Goal: Transaction & Acquisition: Purchase product/service

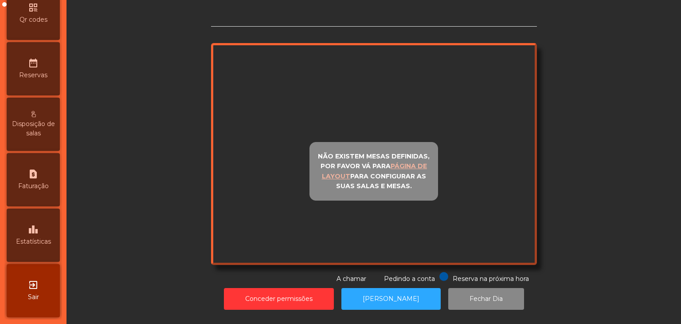
scroll to position [280, 0]
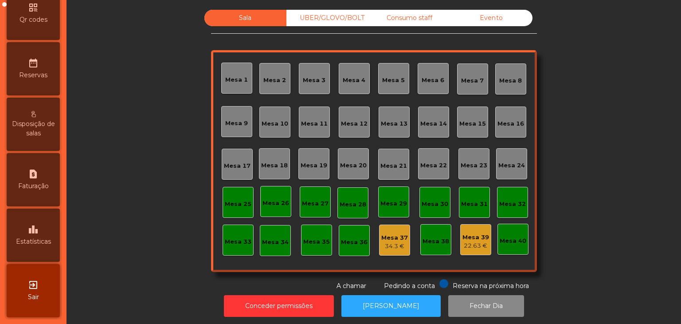
click at [39, 242] on span "Estatísticas" at bounding box center [33, 241] width 35 height 9
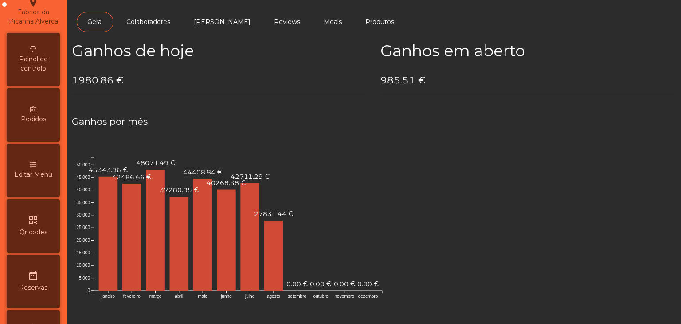
click at [18, 73] on span "Painel de controlo" at bounding box center [33, 64] width 49 height 19
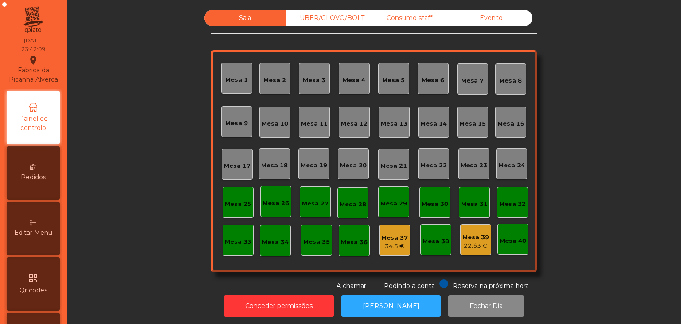
click at [499, 27] on div "Sala UBER/GLOVO/BOLT Consumo staff Evento Mesa 1 Mesa 2 Mesa 3 Mesa 4 Mesa 5 Me…" at bounding box center [374, 150] width 326 height 281
click at [483, 22] on div "Evento" at bounding box center [492, 18] width 82 height 16
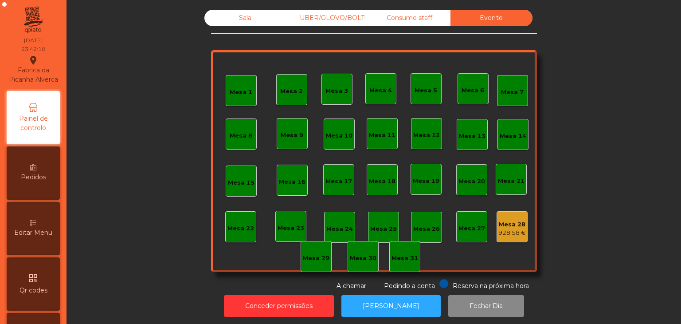
click at [515, 240] on div "Mesa 28 928.58 €" at bounding box center [512, 226] width 31 height 31
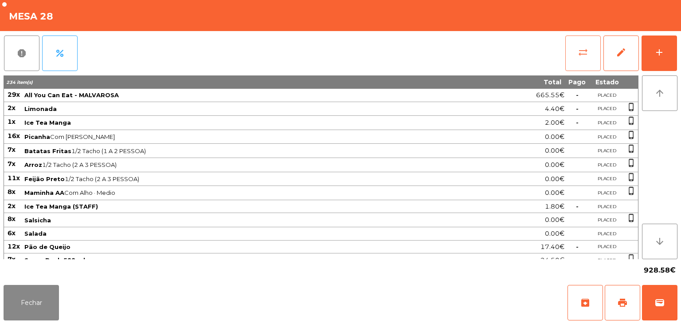
click at [572, 62] on button "sync_alt" at bounding box center [583, 52] width 35 height 35
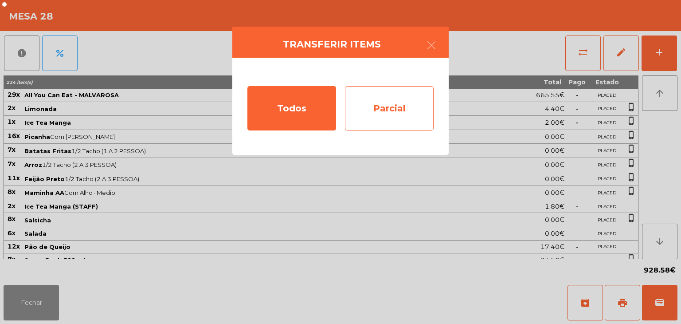
click at [369, 121] on div "Parcial" at bounding box center [389, 108] width 89 height 44
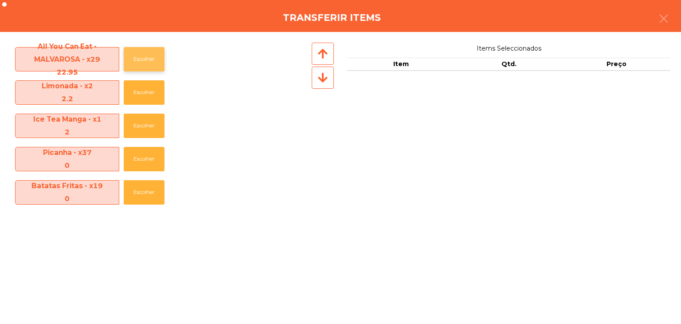
click at [144, 59] on button "Escolher" at bounding box center [144, 59] width 41 height 24
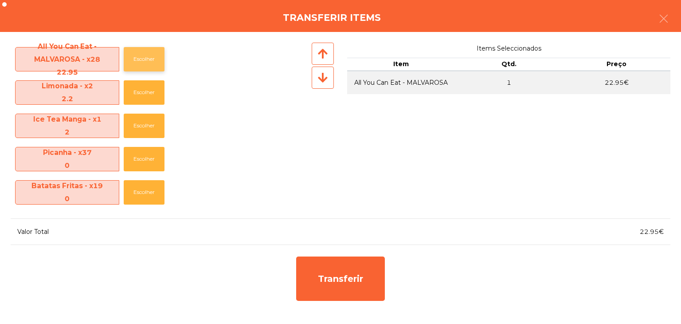
click at [144, 59] on button "Escolher" at bounding box center [144, 59] width 41 height 24
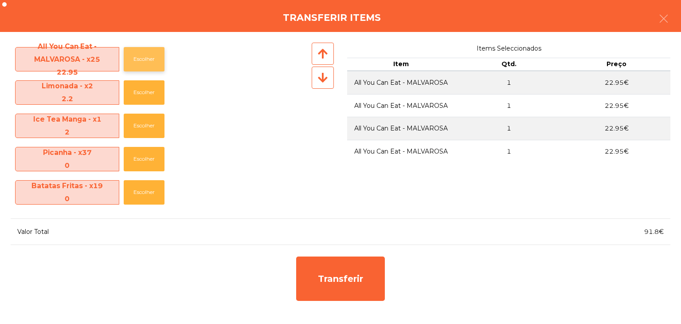
click at [144, 59] on button "Escolher" at bounding box center [144, 59] width 41 height 24
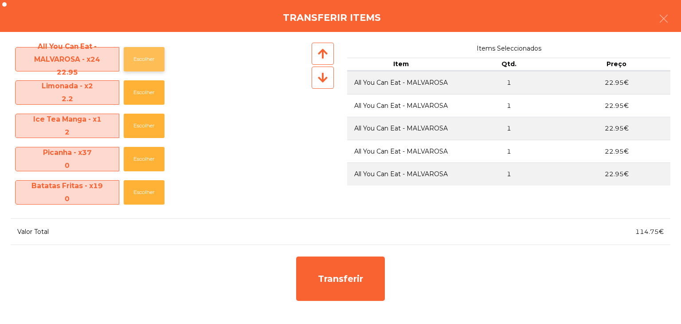
click at [144, 59] on button "Escolher" at bounding box center [144, 59] width 41 height 24
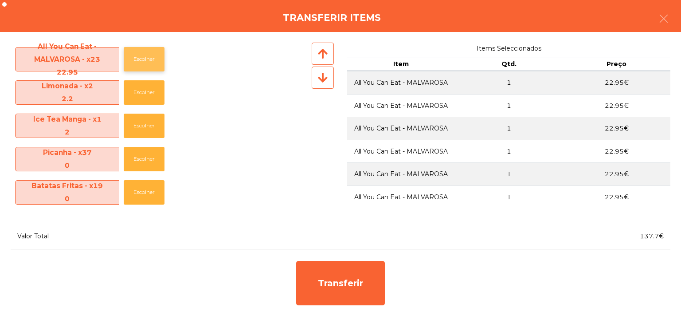
click at [144, 59] on button "Escolher" at bounding box center [144, 59] width 41 height 24
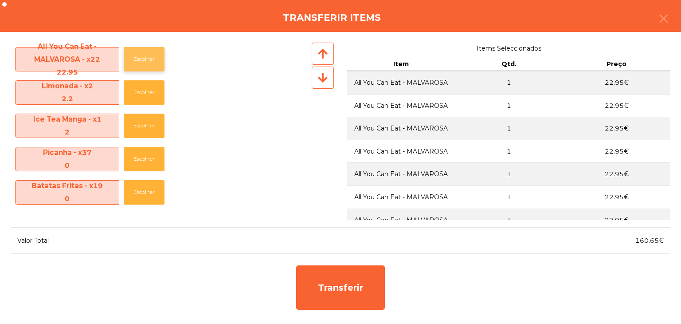
click at [144, 59] on button "Escolher" at bounding box center [144, 59] width 41 height 24
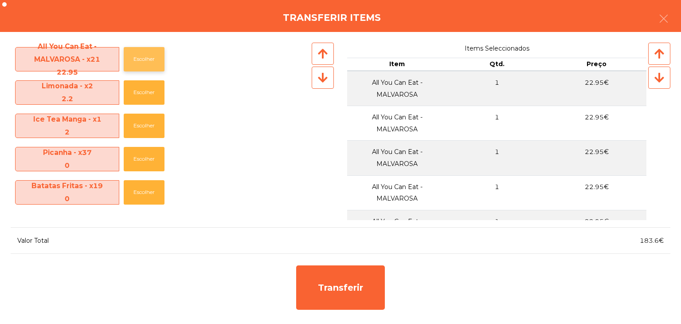
click at [144, 59] on button "Escolher" at bounding box center [144, 59] width 41 height 24
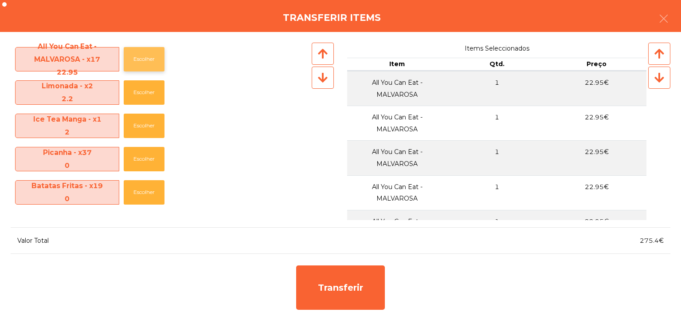
click at [144, 59] on button "Escolher" at bounding box center [144, 59] width 41 height 24
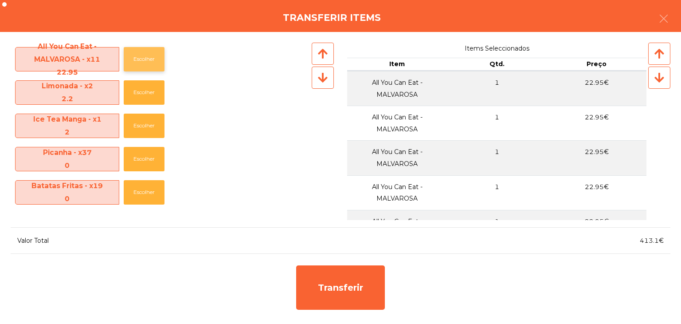
click at [144, 59] on button "Escolher" at bounding box center [144, 59] width 41 height 24
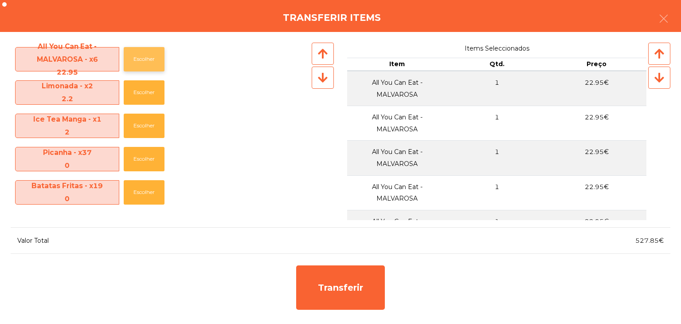
click at [144, 59] on button "Escolher" at bounding box center [144, 59] width 41 height 24
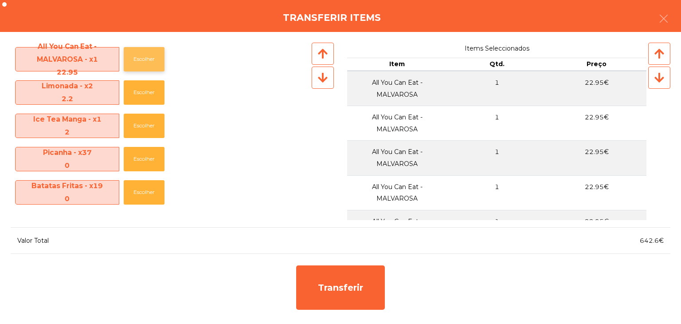
click at [153, 66] on button "Escolher" at bounding box center [144, 59] width 41 height 24
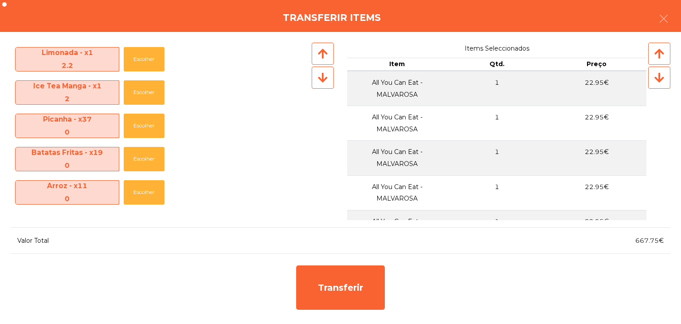
click at [143, 76] on div "Ice Tea Manga - x1 2 Escolher" at bounding box center [160, 92] width 299 height 33
click at [143, 58] on button "Escolher" at bounding box center [144, 59] width 41 height 24
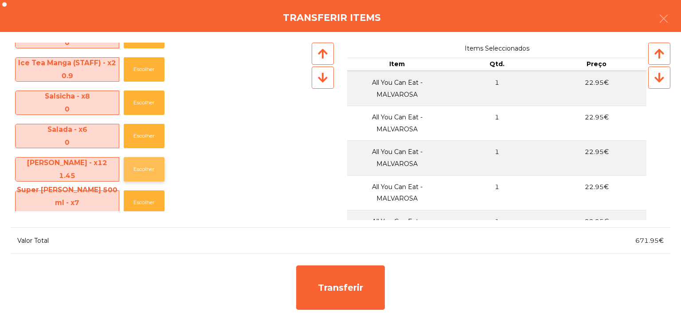
scroll to position [177, 0]
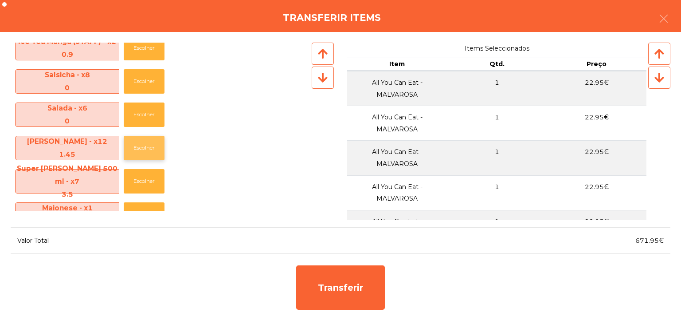
click at [151, 142] on button "Escolher" at bounding box center [144, 148] width 41 height 24
click at [151, 177] on button "Escolher" at bounding box center [144, 181] width 41 height 24
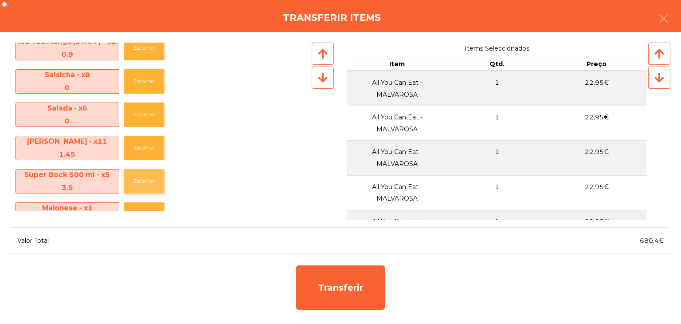
click at [151, 177] on button "Escolher" at bounding box center [144, 181] width 41 height 24
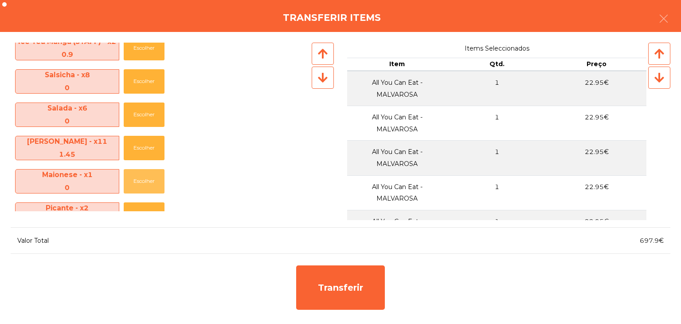
click at [151, 177] on button "Escolher" at bounding box center [144, 181] width 41 height 24
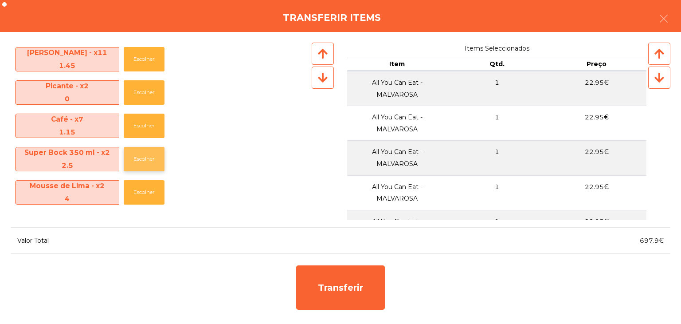
click at [143, 153] on button "Escolher" at bounding box center [144, 159] width 41 height 24
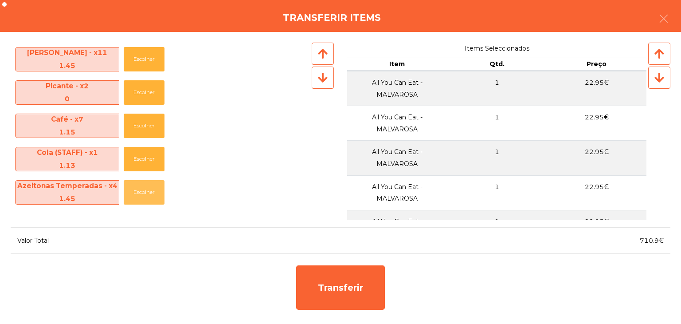
click at [143, 180] on button "Escolher" at bounding box center [144, 192] width 41 height 24
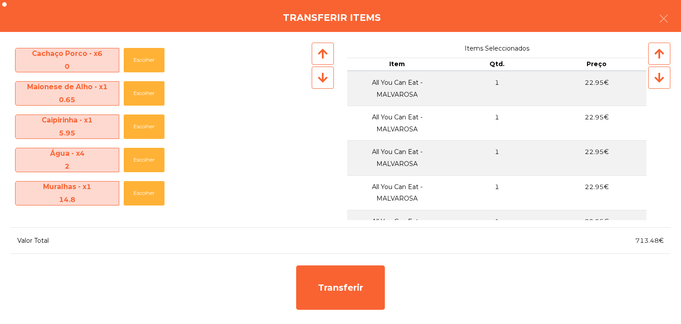
scroll to position [399, 0]
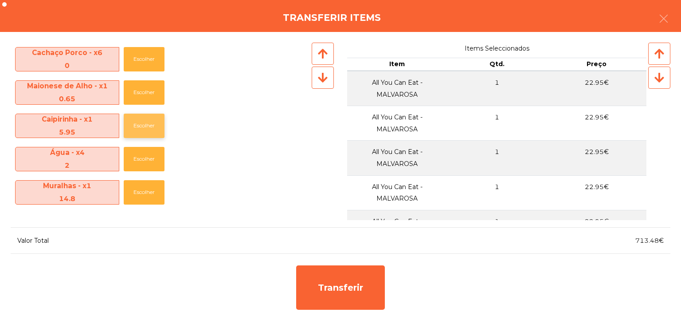
click at [146, 130] on button "Escolher" at bounding box center [144, 126] width 41 height 24
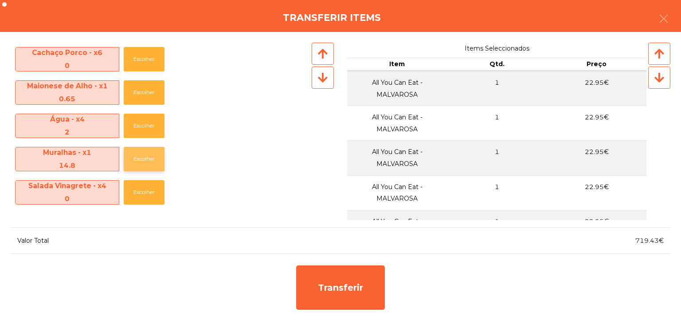
click at [146, 155] on button "Escolher" at bounding box center [144, 159] width 41 height 24
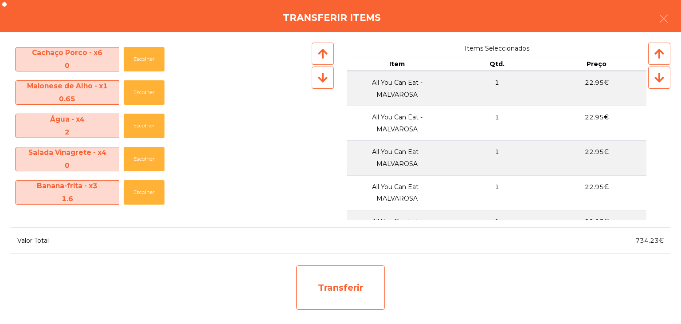
click at [364, 299] on div "Transferir" at bounding box center [340, 287] width 89 height 44
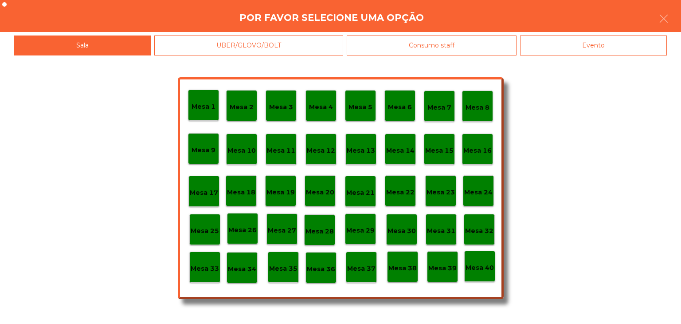
click at [362, 239] on div "Mesa 29" at bounding box center [360, 228] width 31 height 31
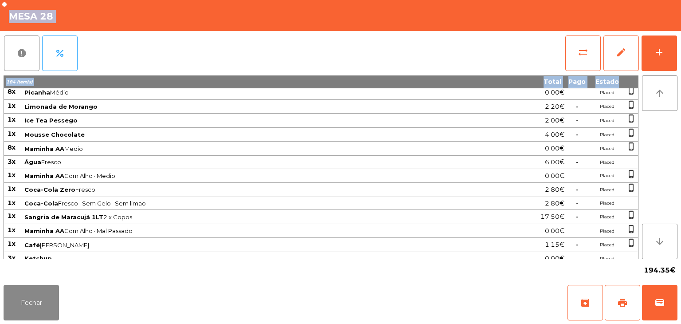
scroll to position [627, 0]
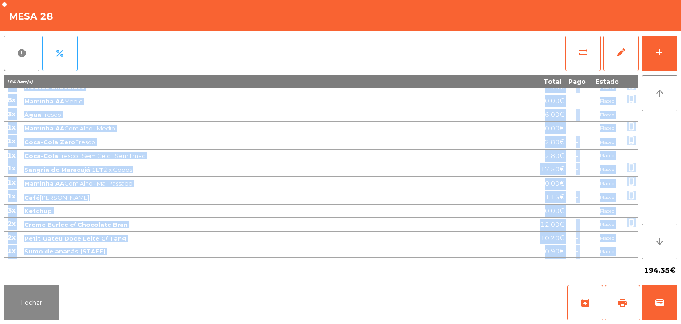
drag, startPoint x: 7, startPoint y: 91, endPoint x: 612, endPoint y: 249, distance: 625.2
copy tbody "15x Picanha Com Alho · Médio 0.00€ Placed phone_iphone 7x Batatas Fritas 1/2 Ta…"
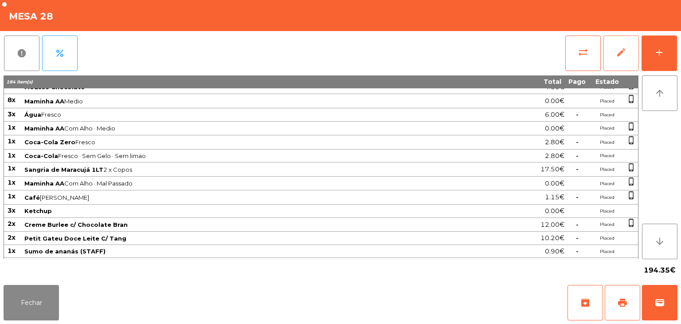
click at [618, 54] on span "edit" at bounding box center [621, 52] width 11 height 11
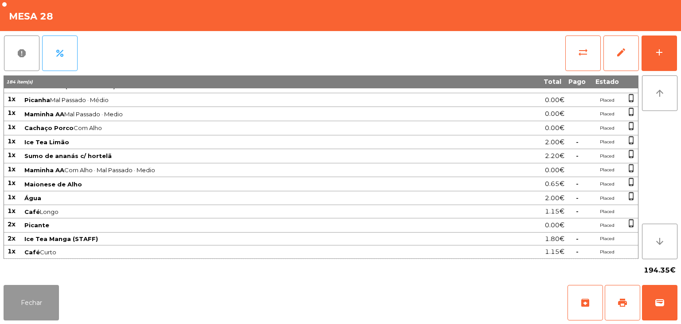
click at [39, 304] on button "Fechar" at bounding box center [31, 302] width 55 height 35
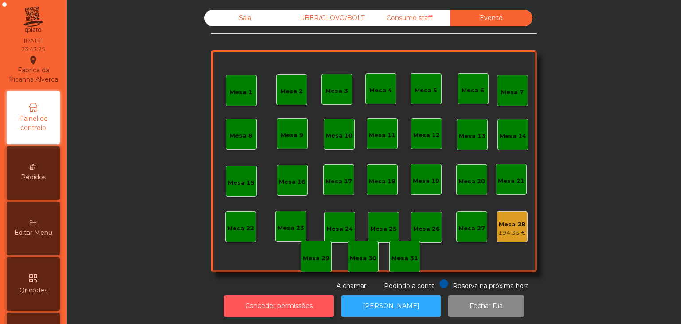
click at [302, 306] on button "Conceder permissões" at bounding box center [279, 306] width 110 height 22
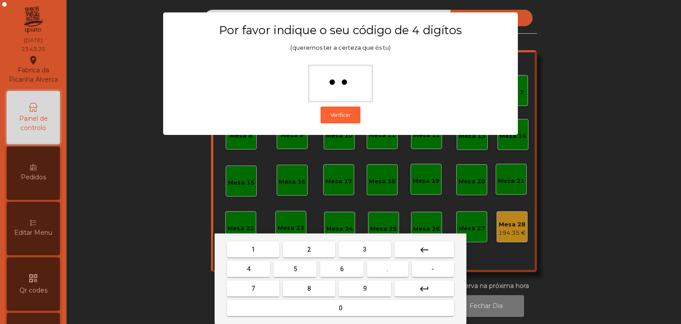
type input "***"
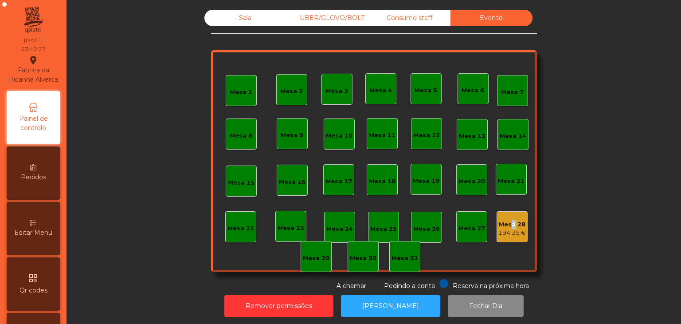
click at [507, 220] on div "Mesa 28" at bounding box center [513, 224] width 28 height 9
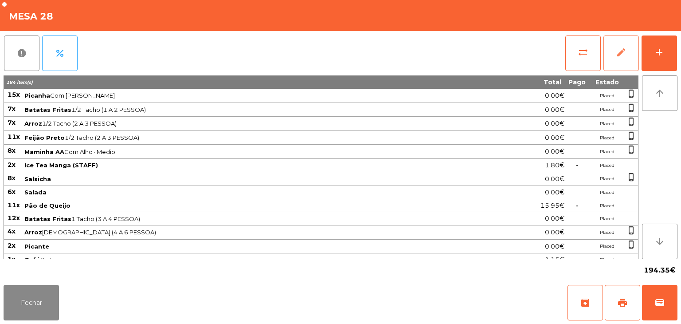
click at [621, 53] on span "edit" at bounding box center [621, 52] width 11 height 11
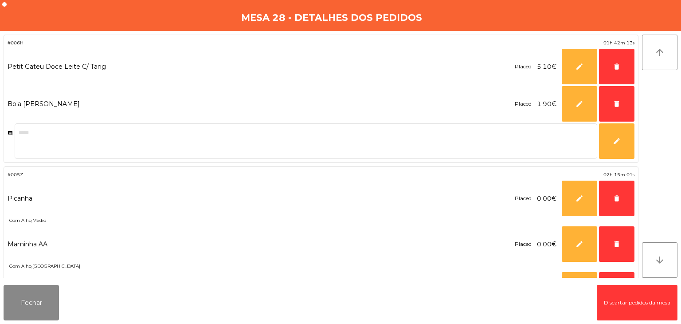
click at [623, 299] on button "Discartar pedidos da mesa" at bounding box center [637, 302] width 81 height 35
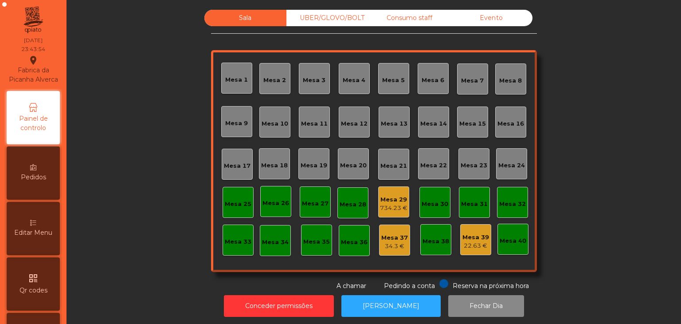
click at [401, 193] on div "Mesa 29 734.23 €" at bounding box center [394, 202] width 28 height 21
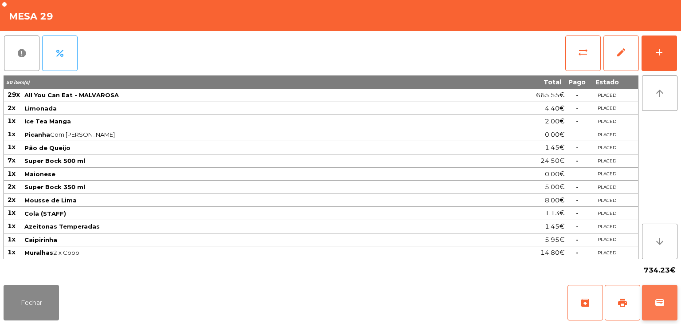
click at [657, 302] on span "wallet" at bounding box center [660, 302] width 11 height 11
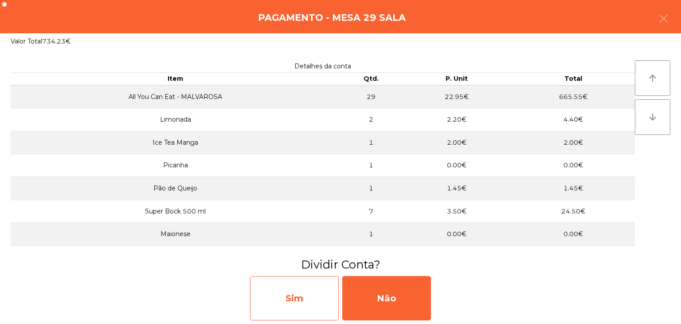
click at [328, 292] on div "Sim" at bounding box center [294, 298] width 89 height 44
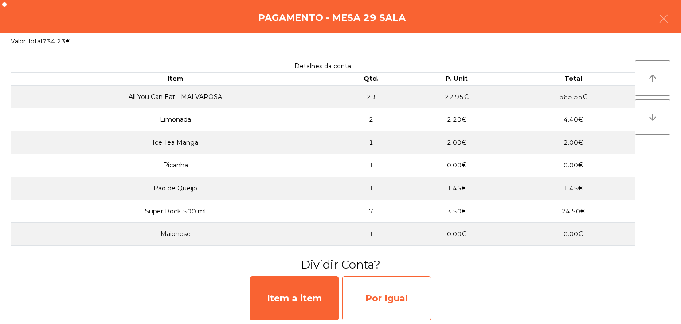
click at [365, 295] on div "Por Igual" at bounding box center [386, 298] width 89 height 44
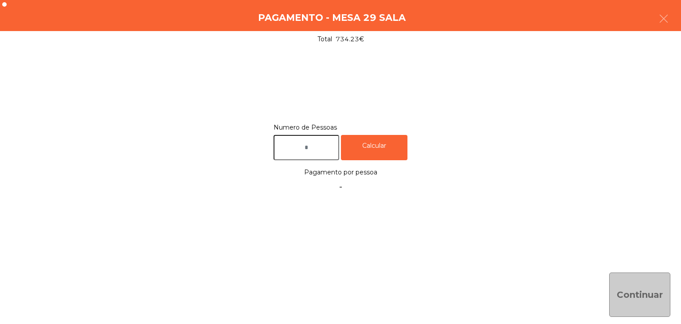
click at [315, 146] on input "text" at bounding box center [307, 147] width 66 height 25
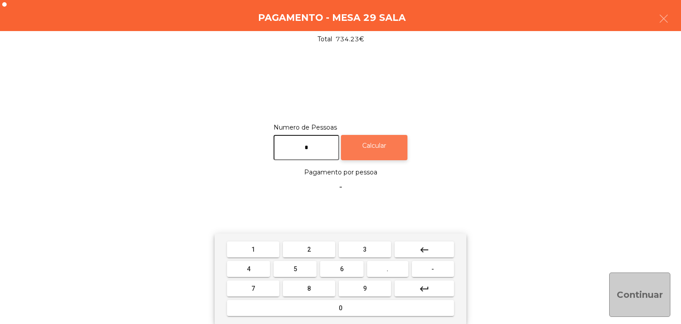
type input "*"
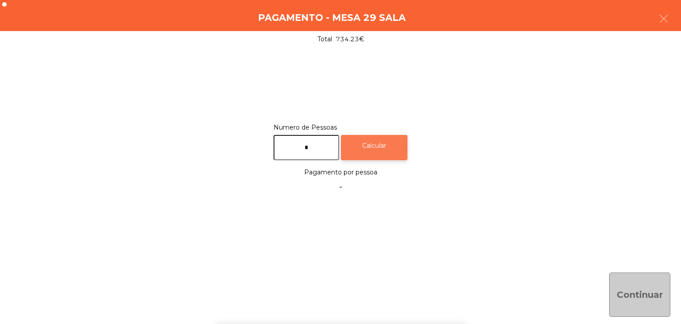
click at [385, 142] on div "Calcular" at bounding box center [374, 147] width 67 height 25
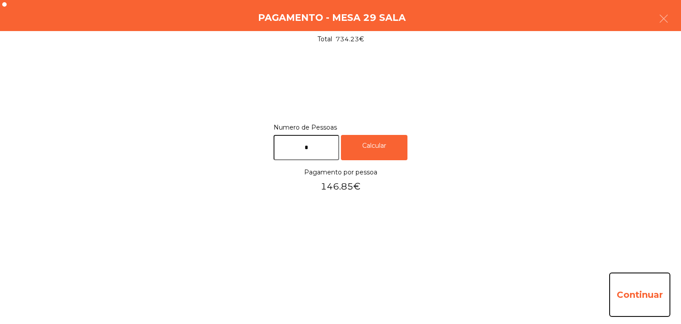
click at [624, 293] on button "Continuar" at bounding box center [639, 294] width 61 height 44
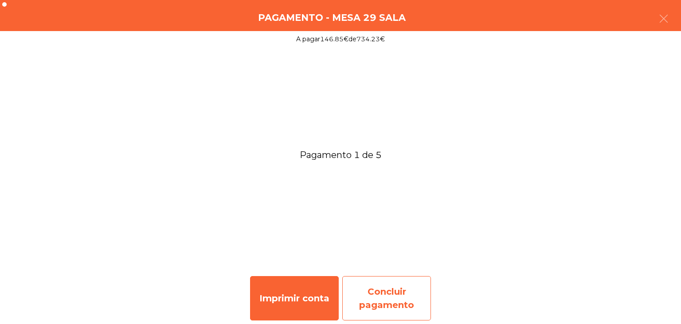
click at [400, 291] on div "Concluir pagamento" at bounding box center [386, 298] width 89 height 44
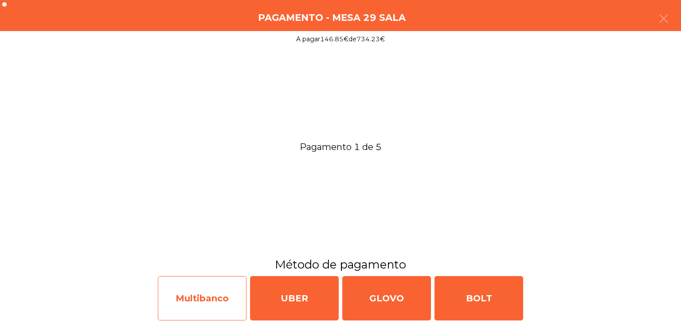
click at [227, 292] on div "Multibanco" at bounding box center [202, 298] width 89 height 44
select select "**"
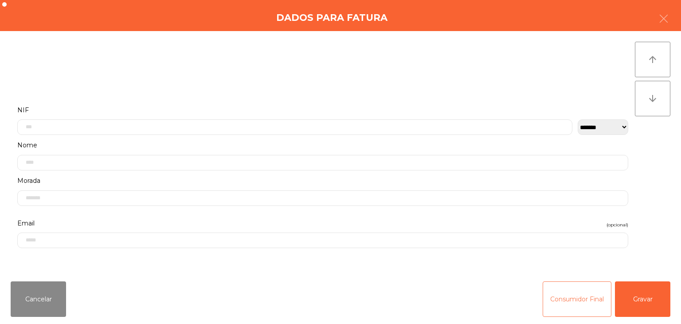
click at [593, 291] on button "Consumidor Final" at bounding box center [577, 298] width 69 height 35
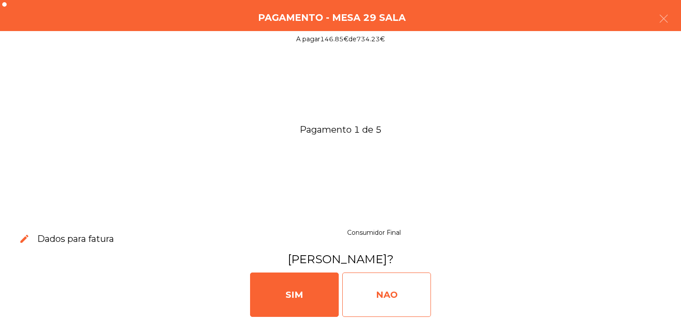
click at [413, 294] on div "NAO" at bounding box center [386, 294] width 89 height 44
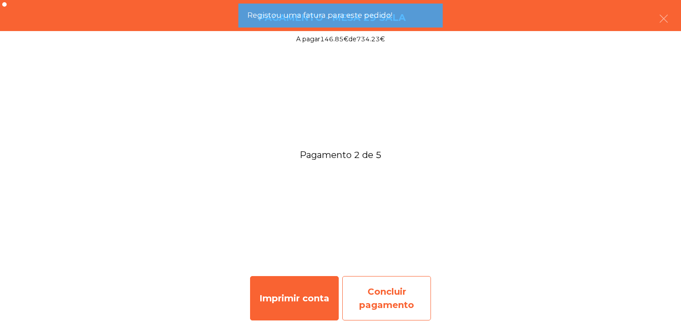
click at [396, 283] on div "Concluir pagamento" at bounding box center [386, 298] width 89 height 44
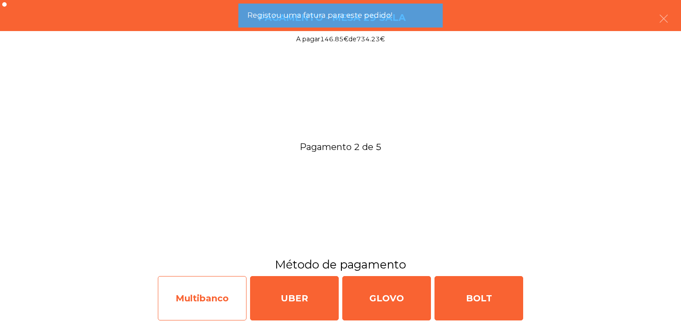
click at [206, 290] on div "Multibanco" at bounding box center [202, 298] width 89 height 44
select select "**"
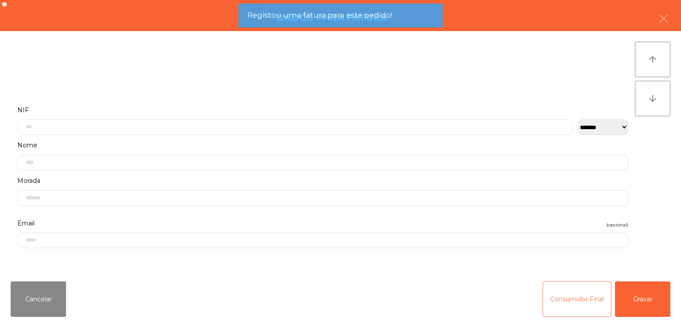
drag, startPoint x: 589, startPoint y: 293, endPoint x: 509, endPoint y: 297, distance: 79.9
click at [589, 293] on button "Consumidor Final" at bounding box center [577, 298] width 69 height 35
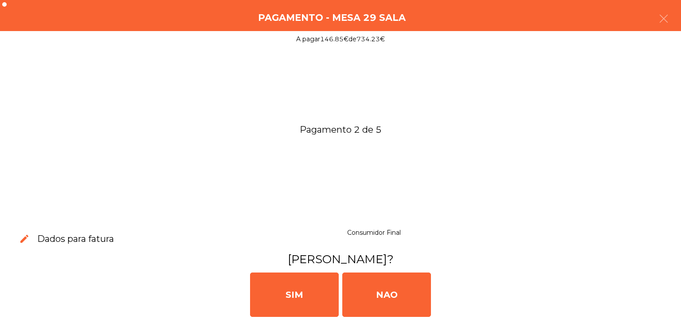
click at [438, 297] on div "[PERSON_NAME]" at bounding box center [341, 293] width 674 height 53
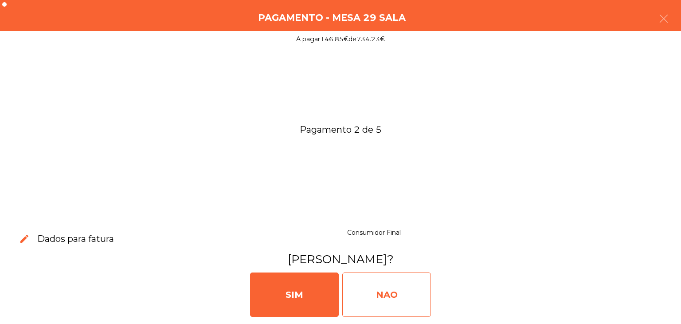
click at [428, 294] on div "NAO" at bounding box center [386, 294] width 89 height 44
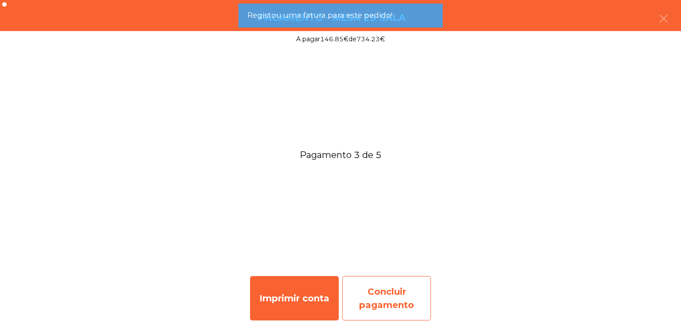
click at [399, 286] on div "Concluir pagamento" at bounding box center [386, 298] width 89 height 44
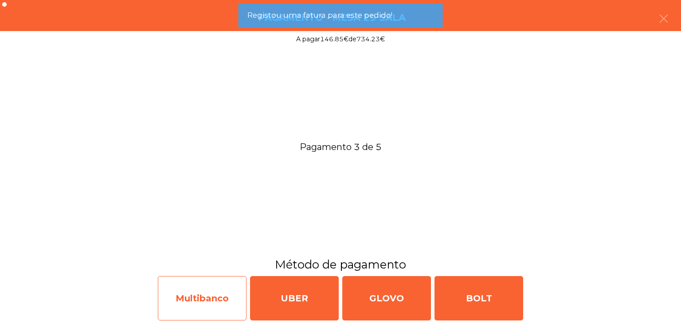
click at [184, 287] on div "Multibanco" at bounding box center [202, 298] width 89 height 44
select select "**"
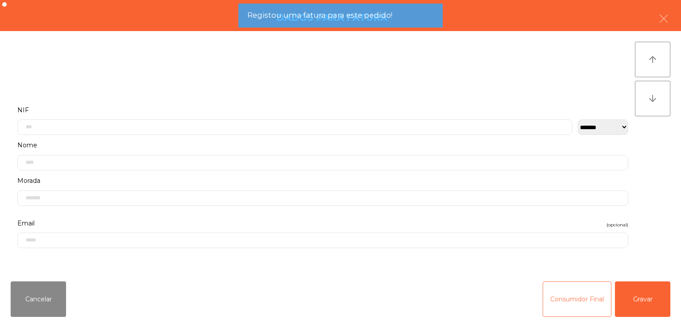
click at [544, 304] on button "Consumidor Final" at bounding box center [577, 298] width 69 height 35
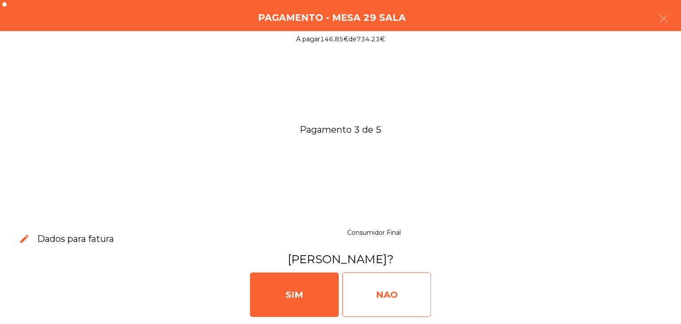
click at [407, 306] on div "NAO" at bounding box center [386, 294] width 89 height 44
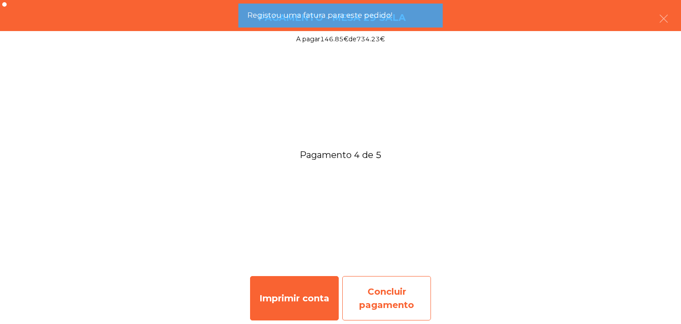
click at [385, 283] on div "Concluir pagamento" at bounding box center [386, 298] width 89 height 44
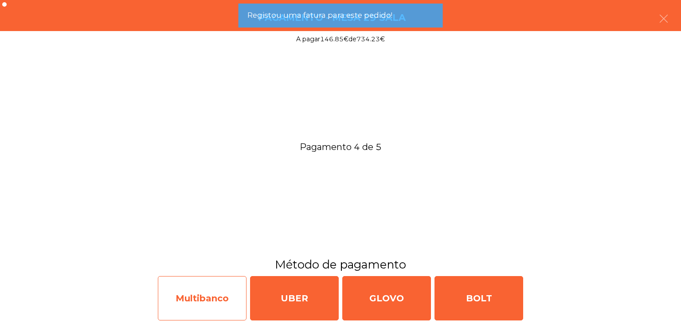
click at [204, 300] on div "Multibanco" at bounding box center [202, 298] width 89 height 44
select select "**"
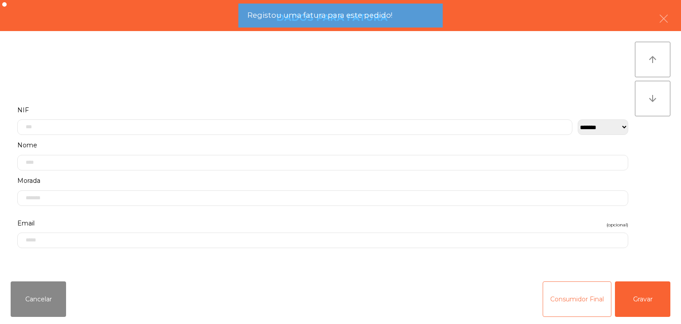
drag, startPoint x: 561, startPoint y: 304, endPoint x: 488, endPoint y: 303, distance: 72.7
click at [561, 305] on button "Consumidor Final" at bounding box center [577, 298] width 69 height 35
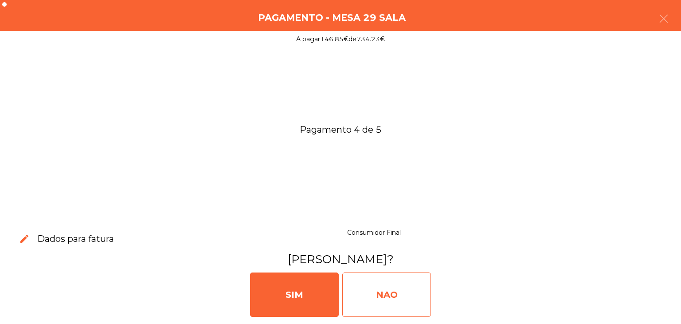
click at [416, 299] on div "NAO" at bounding box center [386, 294] width 89 height 44
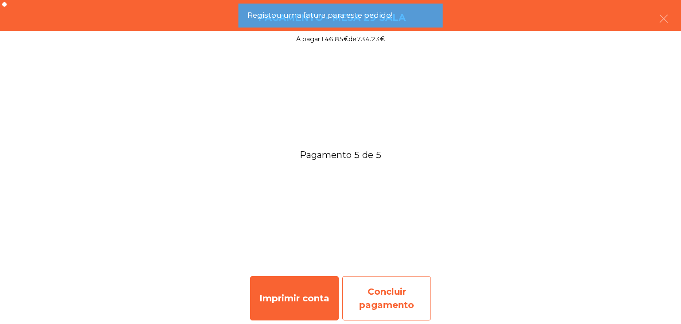
click at [404, 298] on div "Concluir pagamento" at bounding box center [386, 298] width 89 height 44
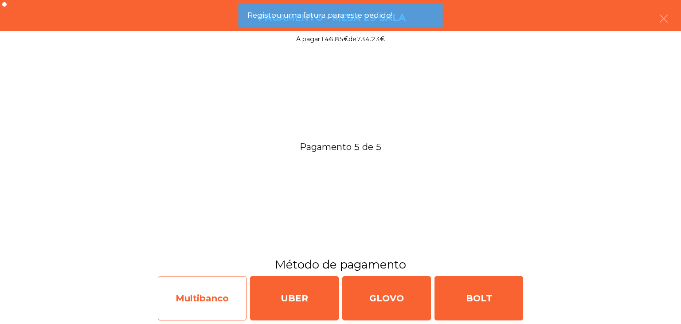
click at [181, 302] on div "Multibanco" at bounding box center [202, 298] width 89 height 44
select select "**"
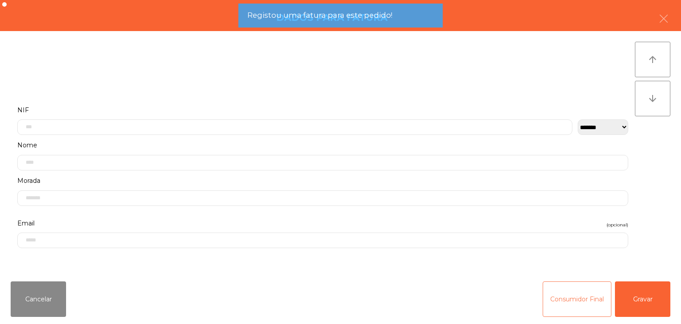
click at [567, 302] on button "Consumidor Final" at bounding box center [577, 298] width 69 height 35
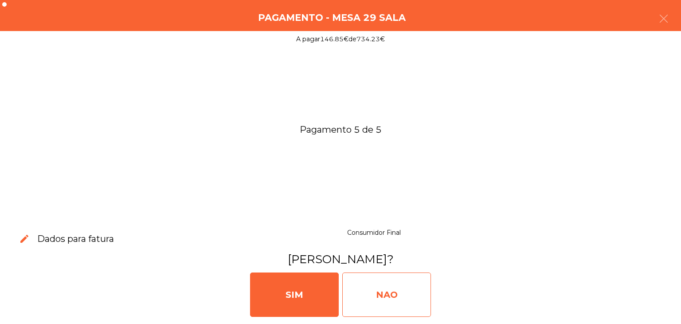
click at [413, 295] on div "NAO" at bounding box center [386, 294] width 89 height 44
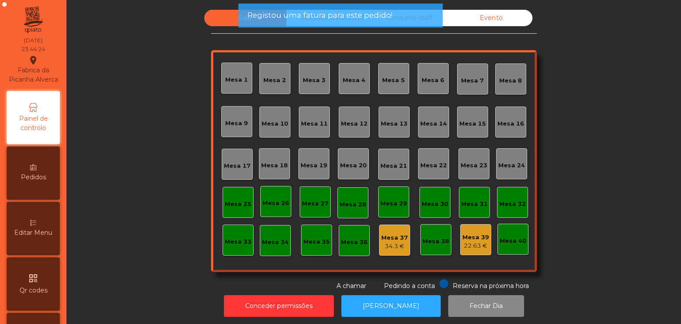
drag, startPoint x: 363, startPoint y: 21, endPoint x: 358, endPoint y: 21, distance: 5.8
click at [363, 21] on span "Registou uma fatura para este pedido!" at bounding box center [320, 15] width 145 height 11
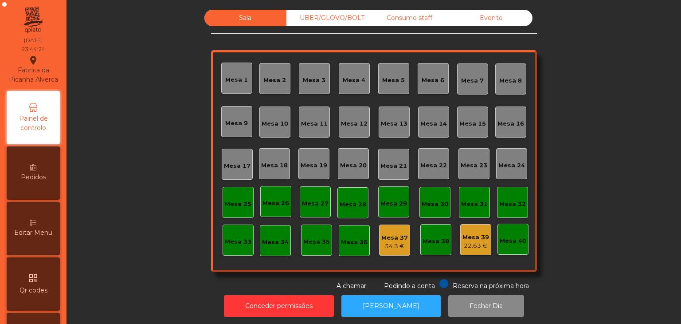
click at [346, 21] on div "UBER/GLOVO/BOLT" at bounding box center [328, 18] width 82 height 16
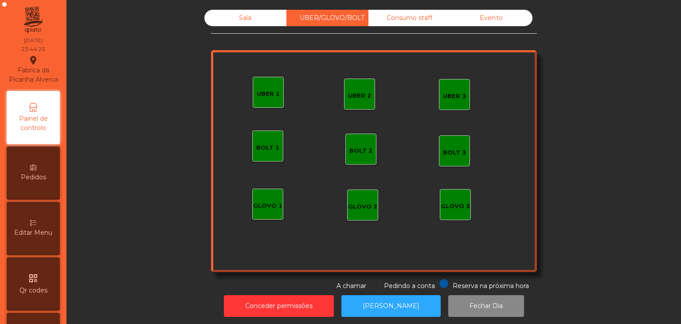
click at [386, 20] on div "Consumo staff" at bounding box center [410, 18] width 82 height 16
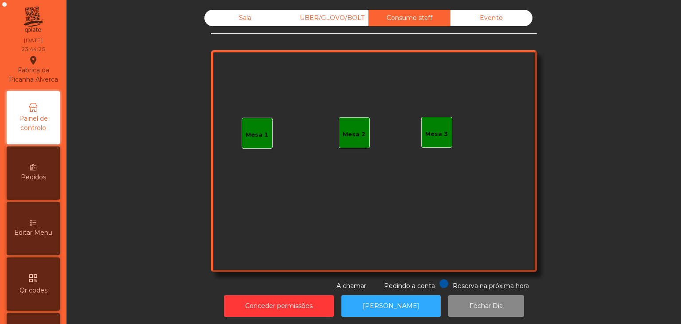
click at [452, 14] on div "Evento" at bounding box center [492, 18] width 82 height 16
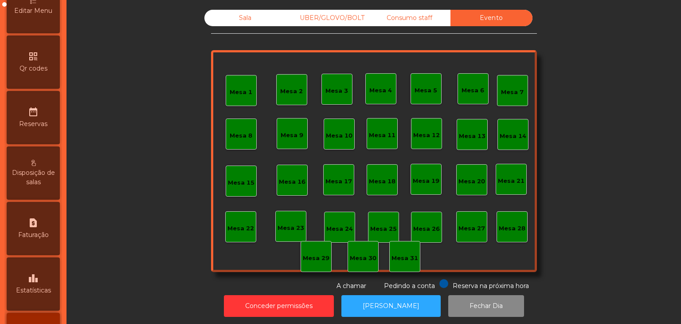
click at [46, 284] on div "leaderboard Estatísticas" at bounding box center [33, 283] width 53 height 53
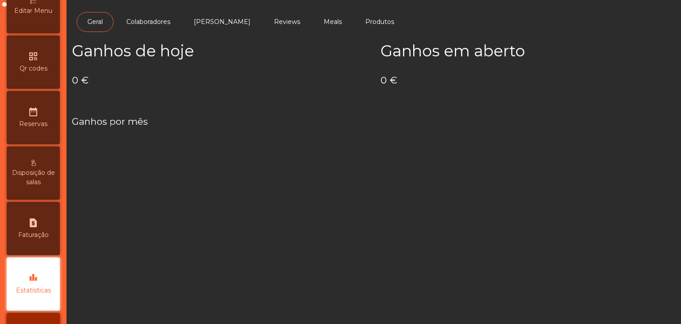
scroll to position [280, 0]
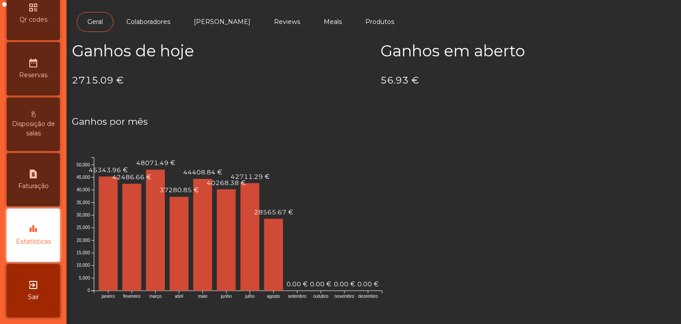
click at [46, 285] on div "exit_to_app Sair" at bounding box center [33, 290] width 53 height 53
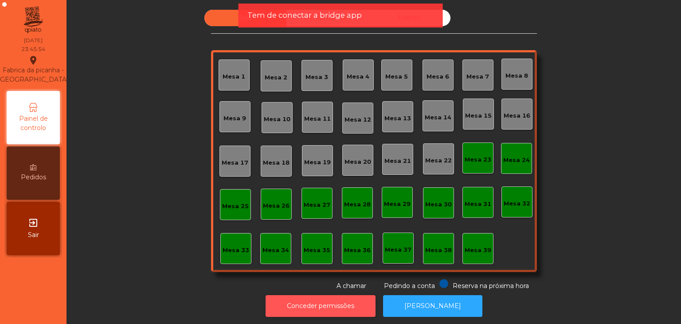
click at [326, 297] on button "Conceder permissões" at bounding box center [321, 306] width 110 height 22
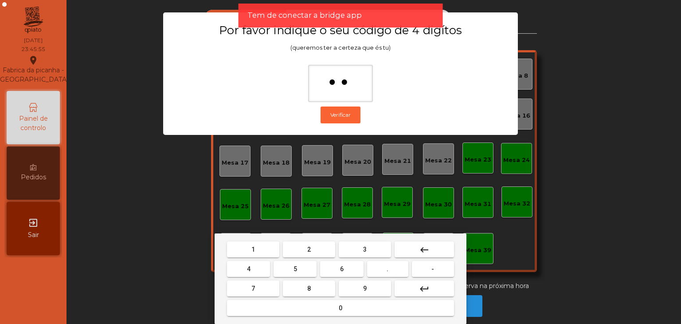
type input "***"
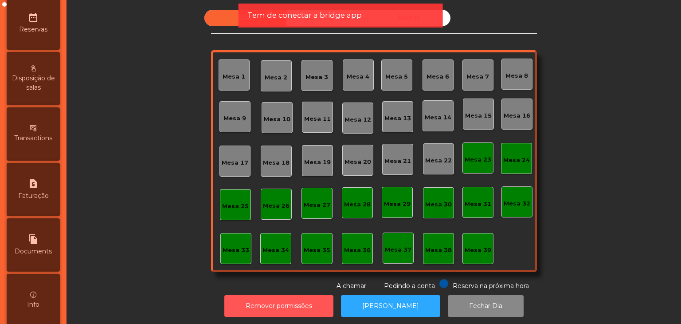
scroll to position [355, 0]
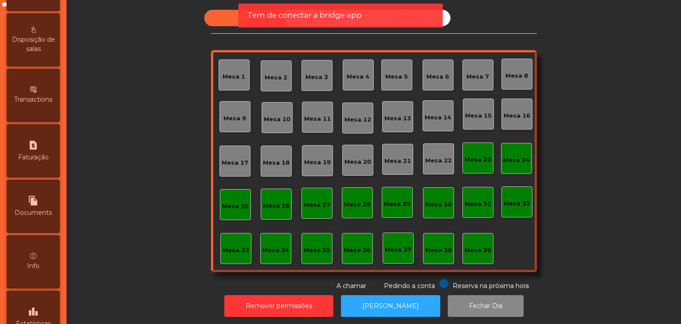
click at [41, 304] on div "leaderboard Estatísticas" at bounding box center [33, 317] width 53 height 53
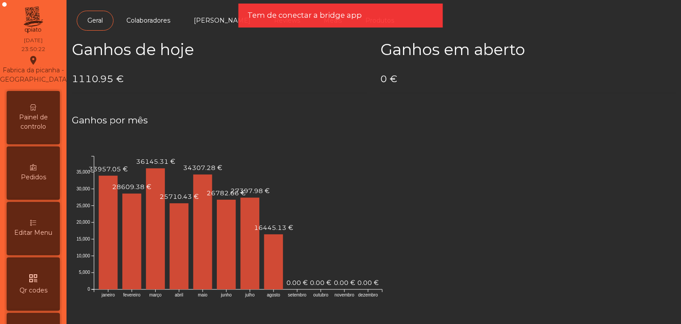
scroll to position [11, 0]
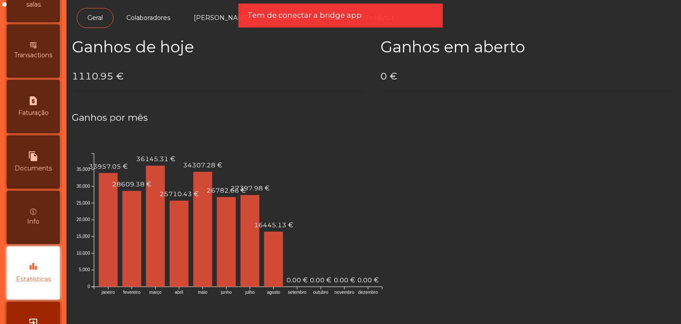
click at [40, 284] on span "Estatísticas" at bounding box center [33, 279] width 35 height 9
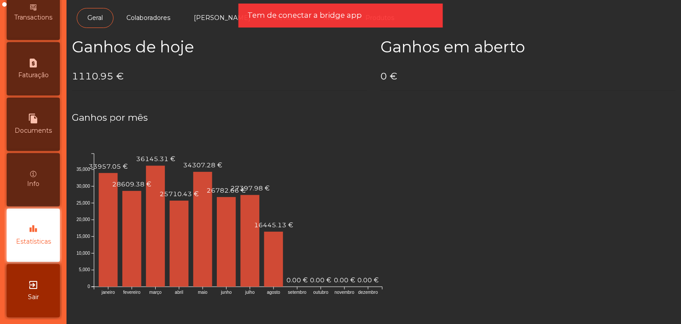
click at [39, 283] on icon "exit_to_app" at bounding box center [33, 284] width 11 height 11
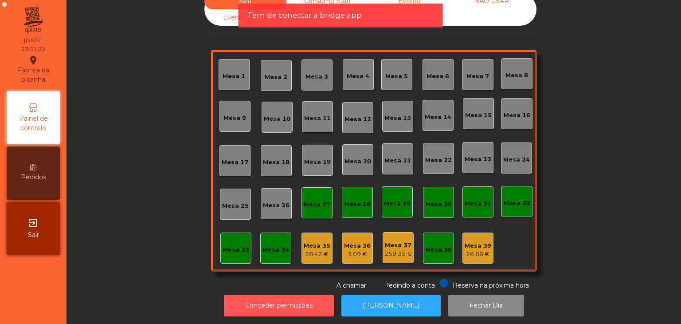
scroll to position [26, 0]
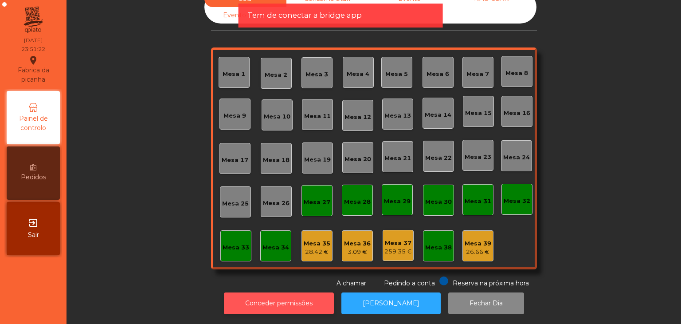
click at [280, 293] on button "Conceder permissões" at bounding box center [279, 303] width 110 height 22
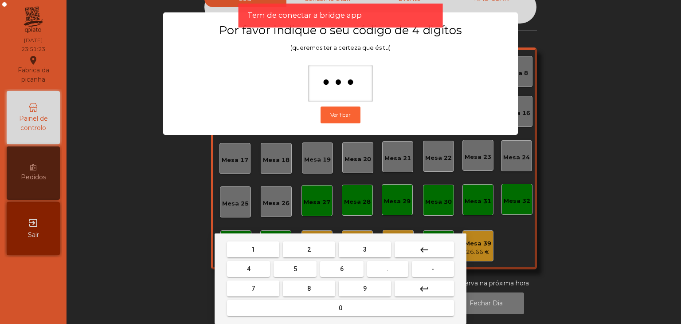
type input "****"
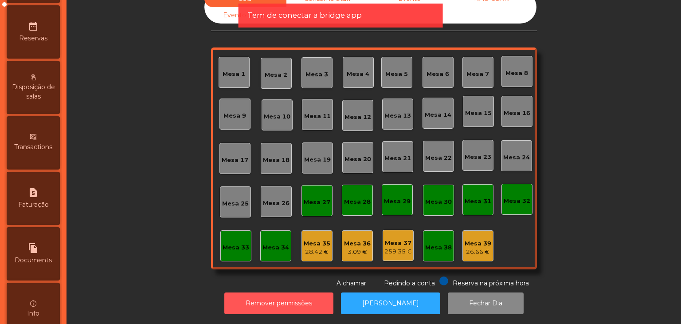
scroll to position [355, 0]
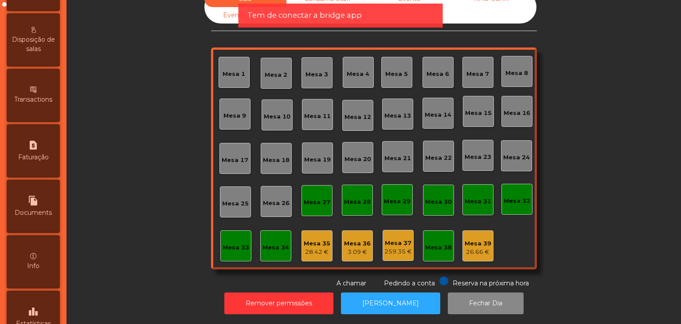
click at [46, 297] on div "leaderboard Estatísticas" at bounding box center [33, 317] width 53 height 53
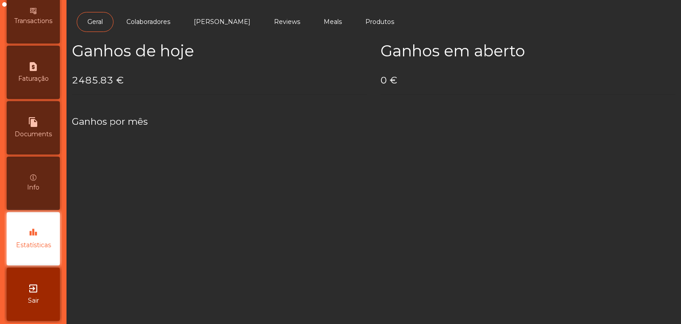
scroll to position [437, 0]
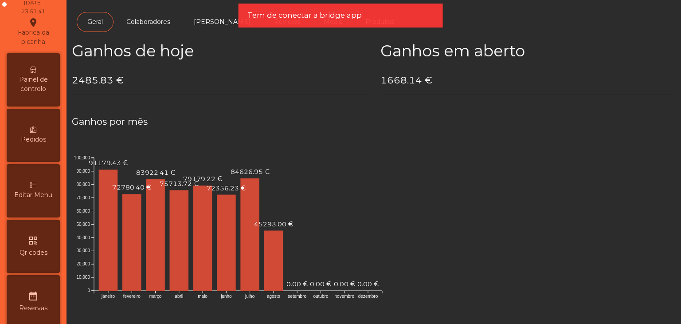
click at [33, 94] on div "Painel de controlo" at bounding box center [33, 79] width 53 height 53
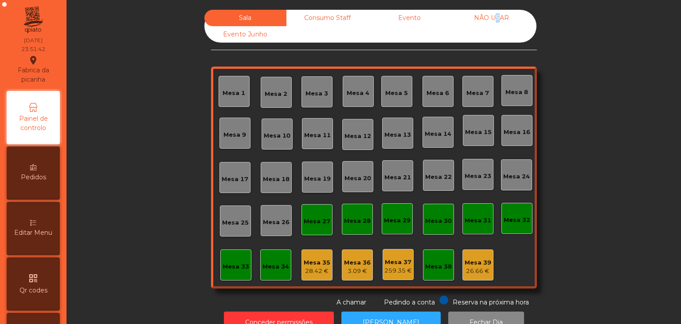
click at [490, 19] on div "NÃO USAR" at bounding box center [492, 18] width 82 height 16
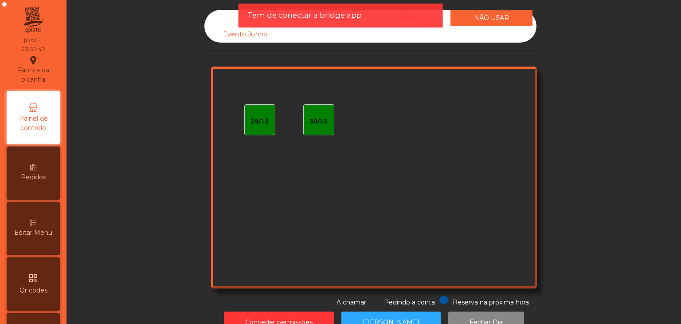
click at [424, 18] on div "Tem de conectar a bridge app" at bounding box center [341, 15] width 187 height 11
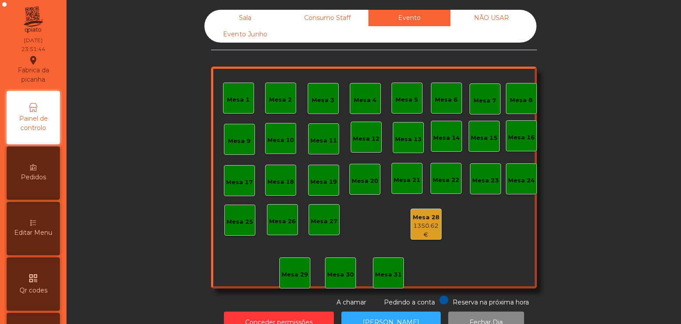
click at [436, 240] on div "Mesa 1 Mesa 2 Mesa 3 Mesa 4 Mesa 5 Mesa 6 Mesa 7 Mesa 8 Mesa 9 Mesa 10 Mesa 11 …" at bounding box center [374, 178] width 326 height 222
click at [425, 229] on div "1350.62 €" at bounding box center [426, 229] width 30 height 17
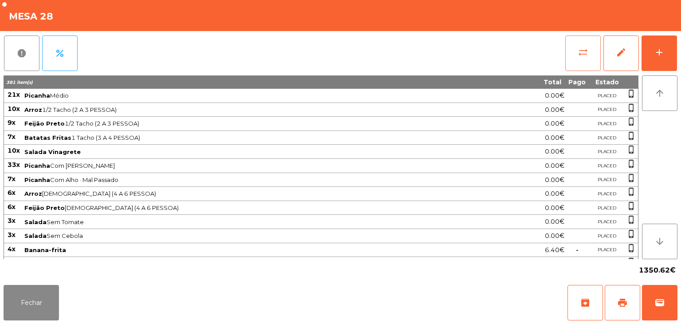
click at [581, 63] on button "sync_alt" at bounding box center [583, 52] width 35 height 35
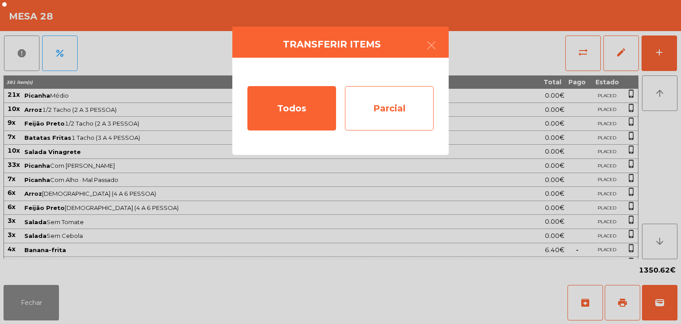
click at [369, 117] on div "Parcial" at bounding box center [389, 108] width 89 height 44
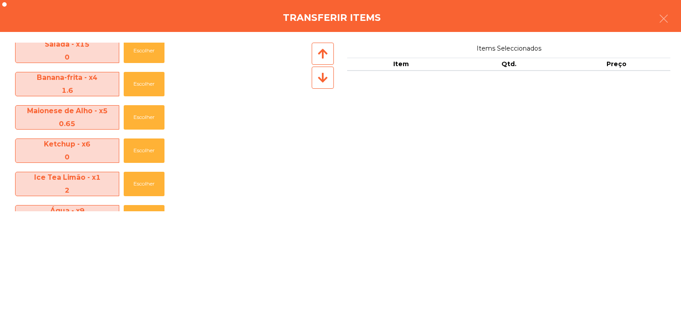
scroll to position [222, 0]
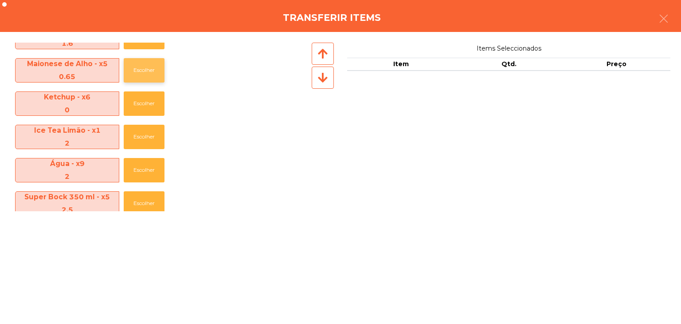
click at [149, 64] on button "Escolher" at bounding box center [144, 70] width 41 height 24
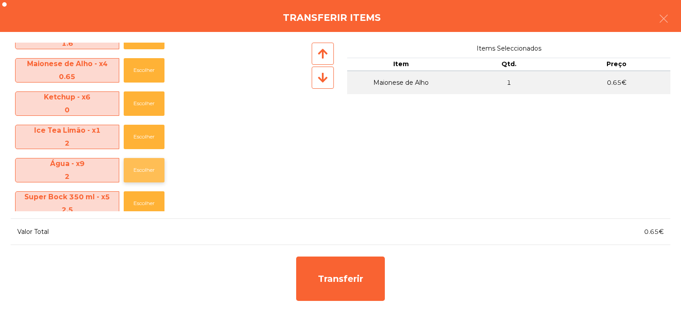
click at [145, 165] on button "Escolher" at bounding box center [144, 170] width 41 height 24
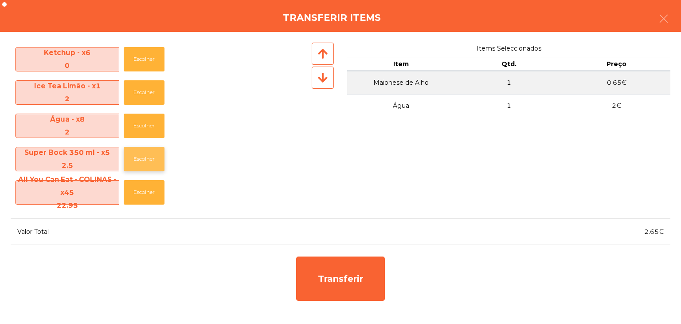
click at [145, 154] on button "Escolher" at bounding box center [144, 159] width 41 height 24
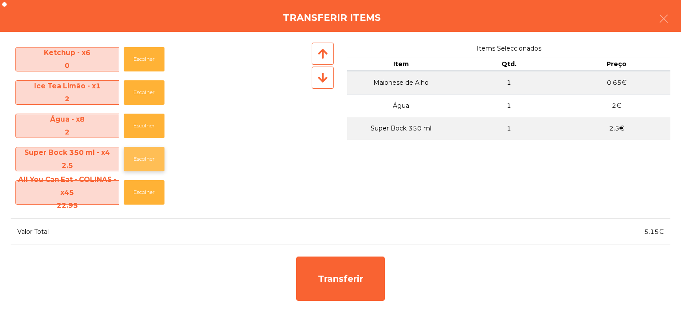
click at [145, 157] on button "Escolher" at bounding box center [144, 159] width 41 height 24
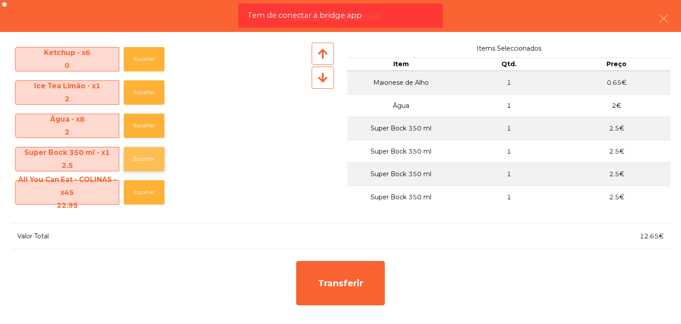
click at [145, 157] on button "Escolher" at bounding box center [144, 159] width 41 height 24
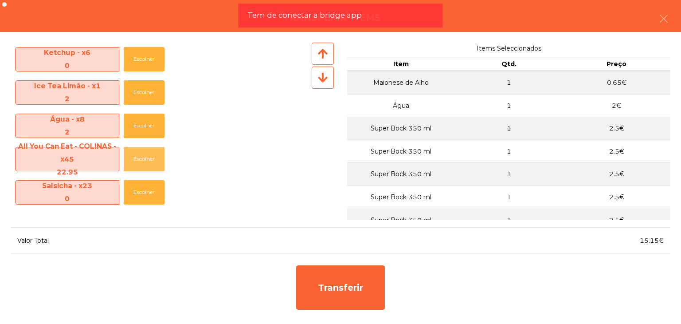
click at [145, 157] on button "Escolher" at bounding box center [144, 159] width 41 height 24
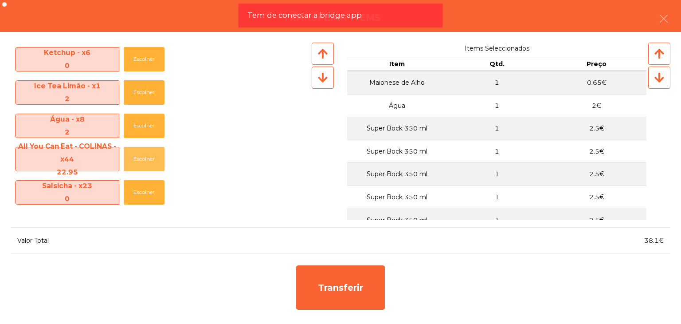
click at [145, 157] on button "Escolher" at bounding box center [144, 159] width 41 height 24
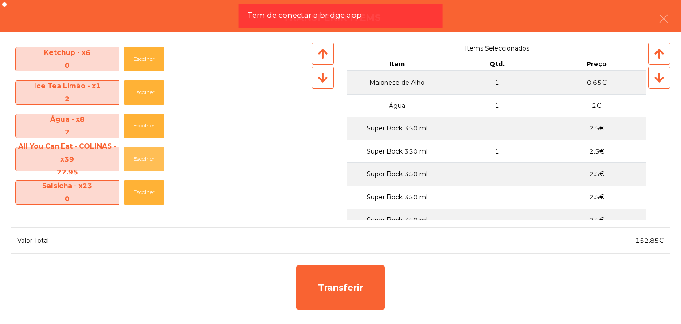
click at [145, 157] on button "Escolher" at bounding box center [144, 159] width 41 height 24
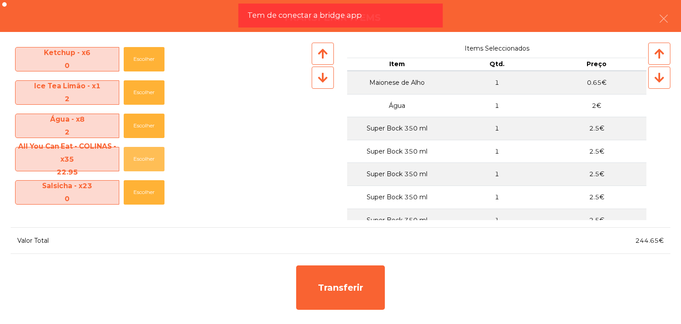
click at [145, 157] on button "Escolher" at bounding box center [144, 159] width 41 height 24
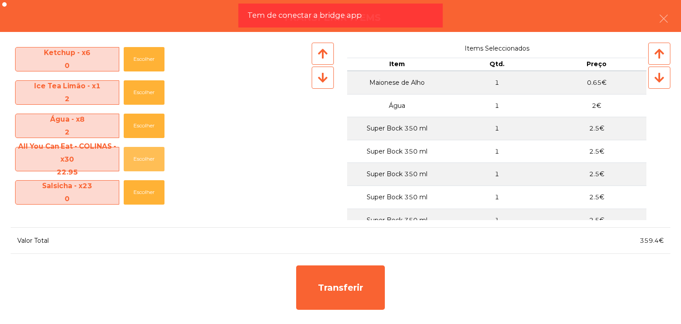
click at [145, 157] on button "Escolher" at bounding box center [144, 159] width 41 height 24
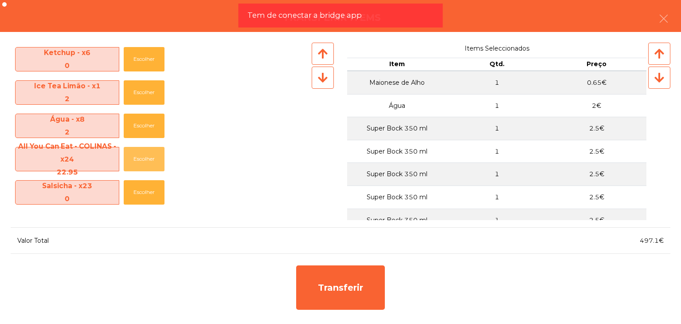
click at [145, 157] on button "Escolher" at bounding box center [144, 159] width 41 height 24
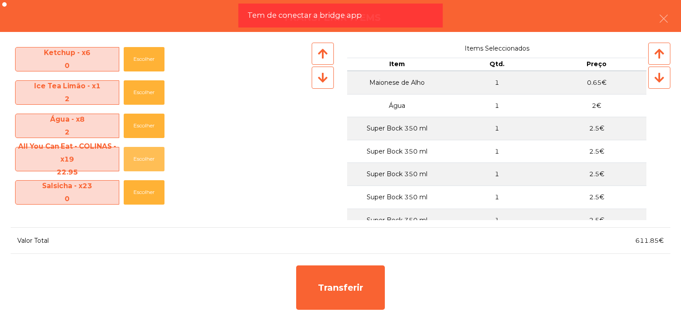
click at [145, 157] on button "Escolher" at bounding box center [144, 159] width 41 height 24
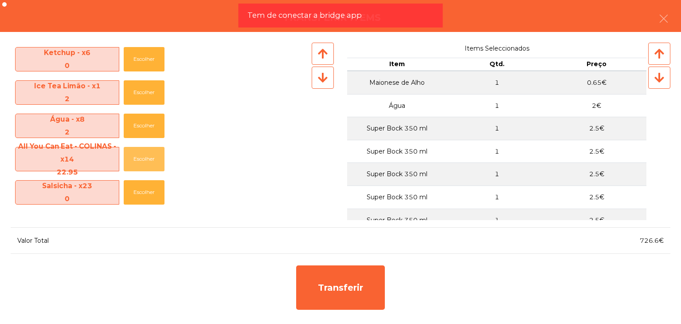
click at [145, 157] on button "Escolher" at bounding box center [144, 159] width 41 height 24
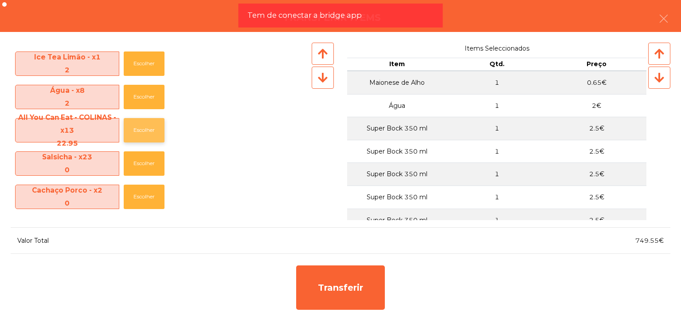
scroll to position [310, 0]
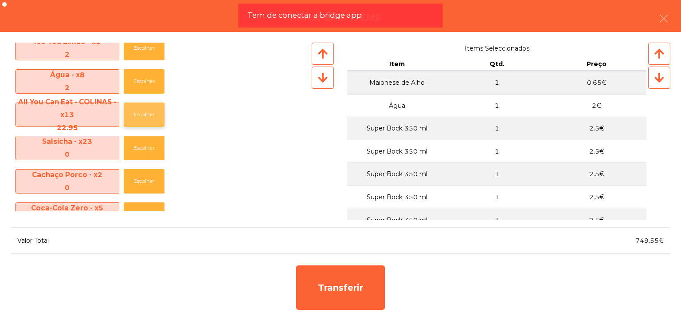
click at [141, 121] on button "Escolher" at bounding box center [144, 114] width 41 height 24
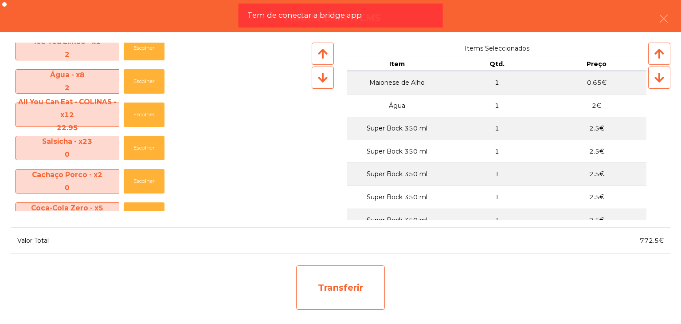
click at [330, 284] on div "Transferir" at bounding box center [340, 287] width 89 height 44
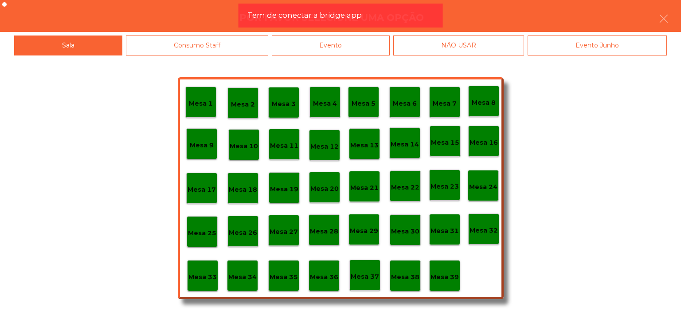
click at [366, 228] on p "Mesa 29" at bounding box center [364, 231] width 28 height 10
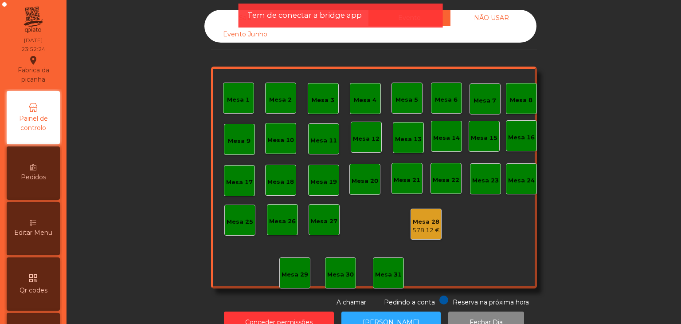
click at [232, 21] on div "Sala" at bounding box center [245, 18] width 82 height 16
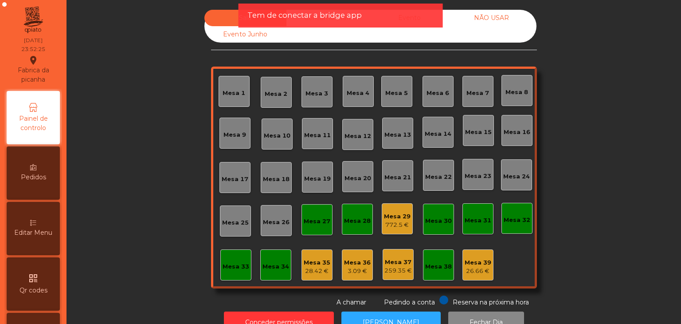
click at [387, 224] on div "772.5 €" at bounding box center [397, 224] width 27 height 9
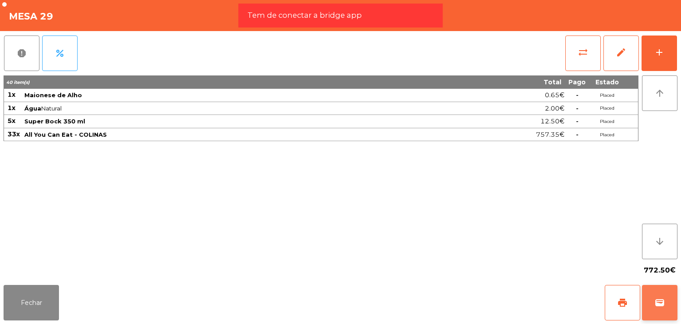
click at [657, 291] on button "wallet" at bounding box center [659, 302] width 35 height 35
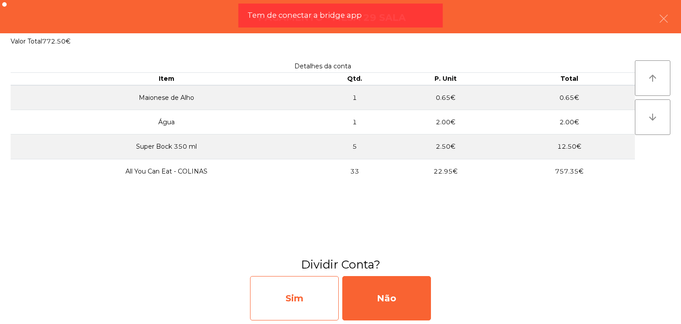
click at [297, 317] on div "Sim" at bounding box center [294, 298] width 89 height 44
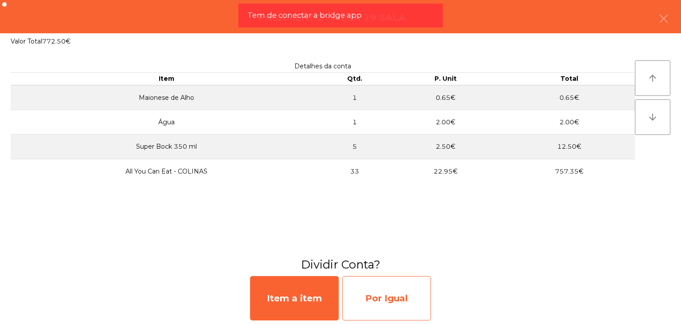
click at [402, 292] on div "Por Igual" at bounding box center [386, 298] width 89 height 44
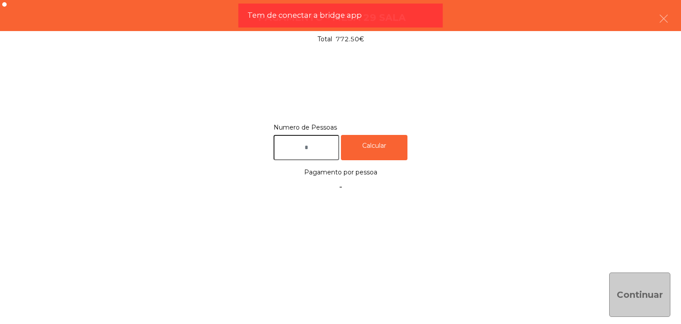
click at [310, 161] on div "Numero de Pessoas Calcular Pagamento por pessoa -" at bounding box center [341, 159] width 660 height 74
click at [306, 155] on input "text" at bounding box center [307, 147] width 66 height 25
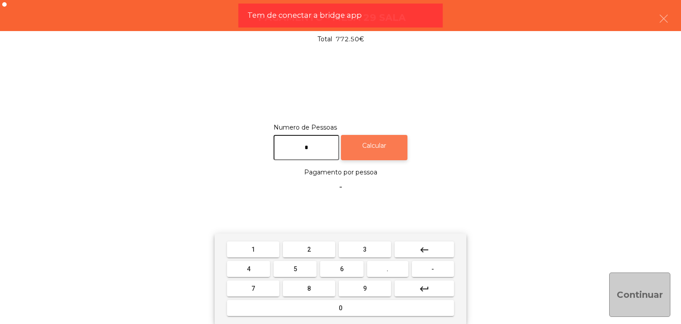
type input "*"
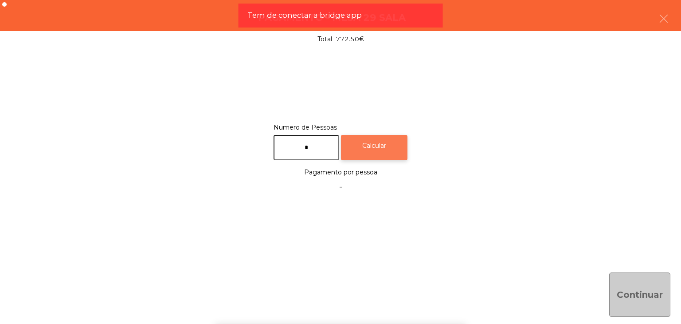
click at [376, 148] on div "Calcular" at bounding box center [374, 147] width 67 height 25
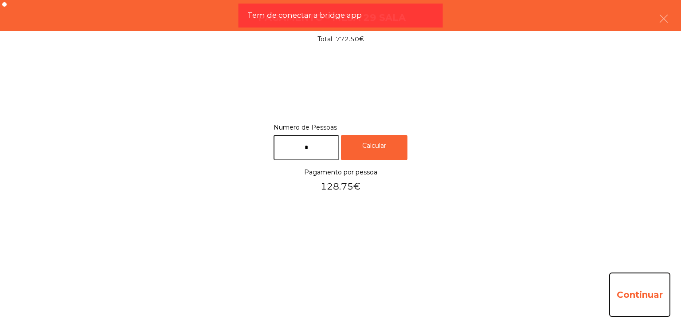
click at [628, 273] on button "Continuar" at bounding box center [639, 294] width 61 height 44
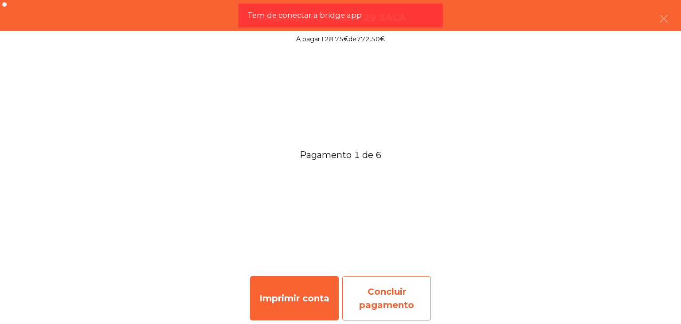
drag, startPoint x: 424, startPoint y: 293, endPoint x: 419, endPoint y: 293, distance: 5.3
click at [419, 293] on div "Concluir pagamento" at bounding box center [386, 298] width 89 height 44
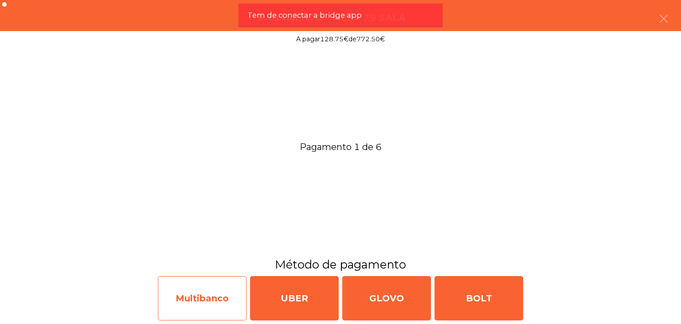
click at [209, 294] on div "Multibanco" at bounding box center [202, 298] width 89 height 44
select select "**"
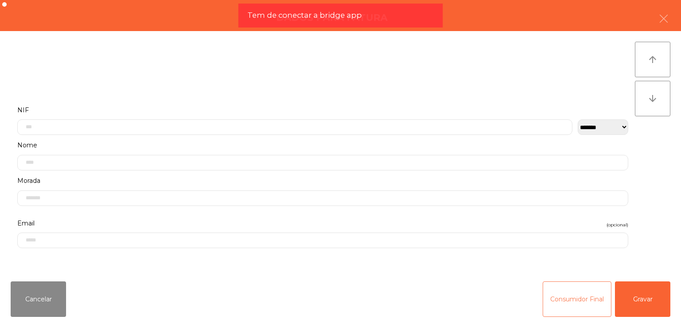
click at [561, 289] on button "Consumidor Final" at bounding box center [577, 298] width 69 height 35
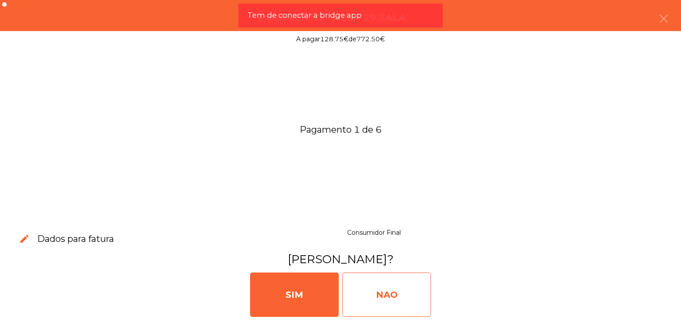
click at [403, 292] on div "NAO" at bounding box center [386, 294] width 89 height 44
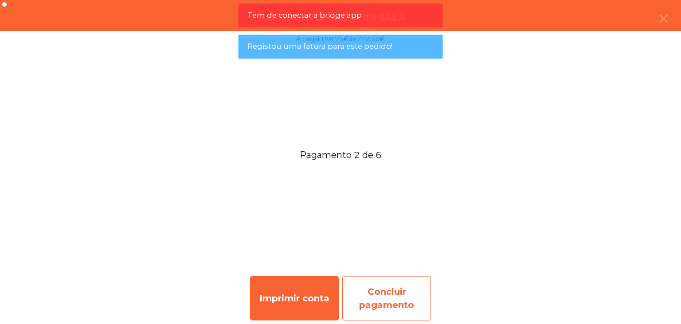
click at [394, 284] on div "Concluir pagamento" at bounding box center [386, 298] width 89 height 44
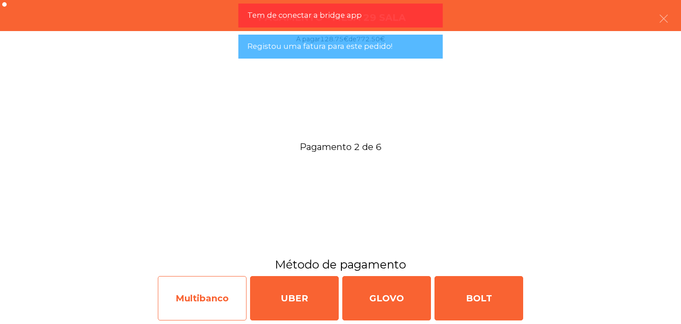
click at [230, 284] on div "Multibanco" at bounding box center [202, 298] width 89 height 44
select select "**"
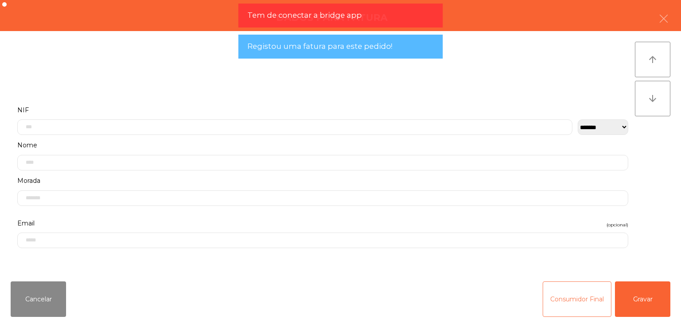
click at [584, 306] on button "Consumidor Final" at bounding box center [577, 298] width 69 height 35
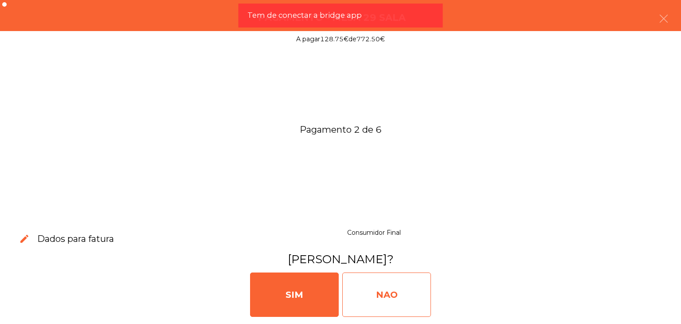
click at [416, 288] on div "NAO" at bounding box center [386, 294] width 89 height 44
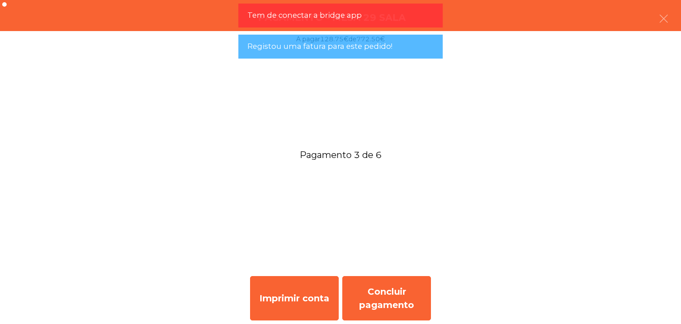
click at [400, 288] on div "Concluir pagamento" at bounding box center [386, 298] width 89 height 44
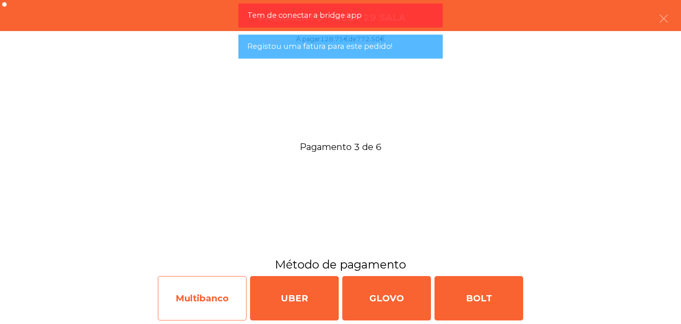
click at [216, 294] on div "Multibanco" at bounding box center [202, 298] width 89 height 44
select select "**"
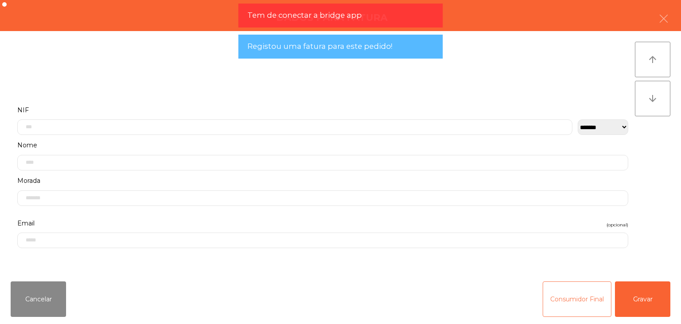
click at [564, 300] on button "Consumidor Final" at bounding box center [577, 298] width 69 height 35
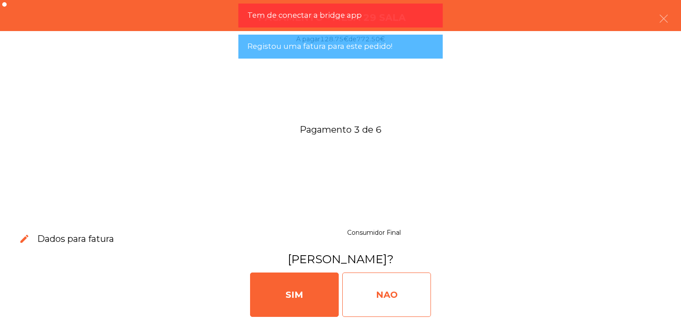
click at [406, 301] on div "NAO" at bounding box center [386, 294] width 89 height 44
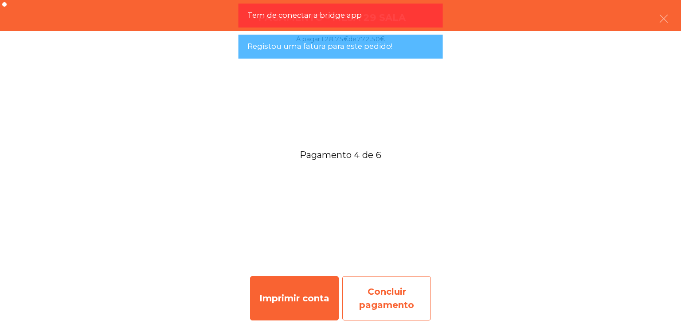
click at [392, 288] on div "Concluir pagamento" at bounding box center [386, 298] width 89 height 44
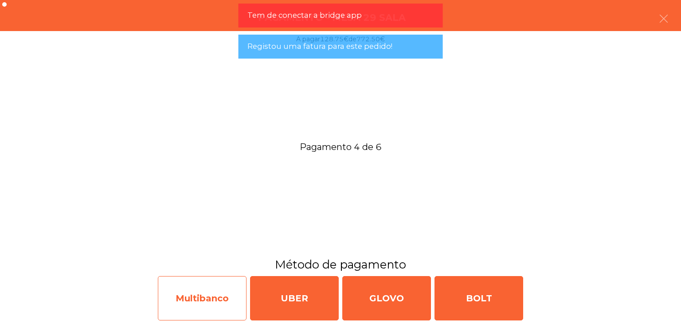
click at [226, 290] on div "Multibanco" at bounding box center [202, 298] width 89 height 44
select select "**"
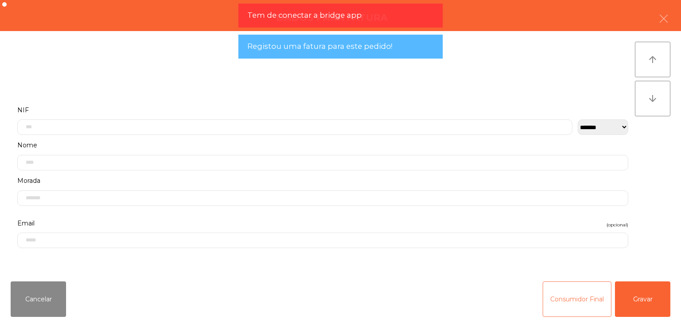
drag, startPoint x: 593, startPoint y: 298, endPoint x: 508, endPoint y: 303, distance: 84.8
click at [593, 299] on button "Consumidor Final" at bounding box center [577, 298] width 69 height 35
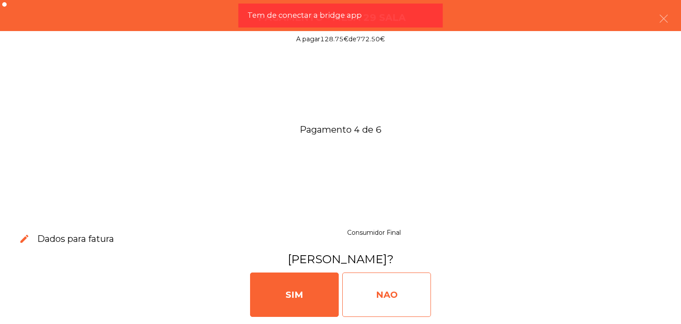
click at [417, 299] on div "NAO" at bounding box center [386, 294] width 89 height 44
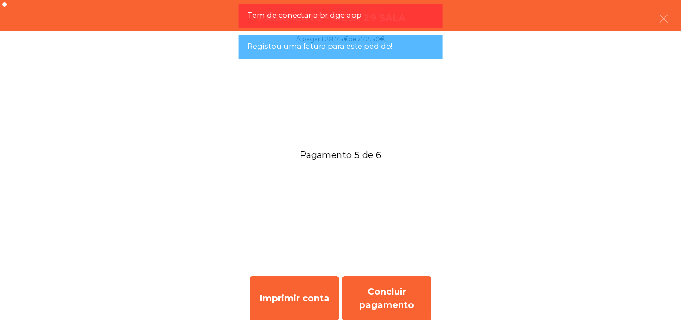
click at [398, 287] on div "Concluir pagamento" at bounding box center [386, 298] width 89 height 44
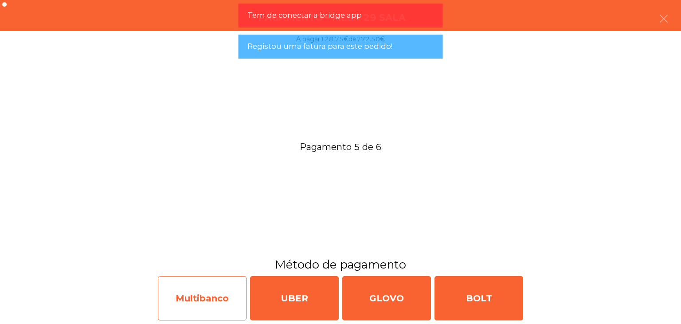
click at [160, 290] on div "Multibanco" at bounding box center [202, 298] width 89 height 44
select select "**"
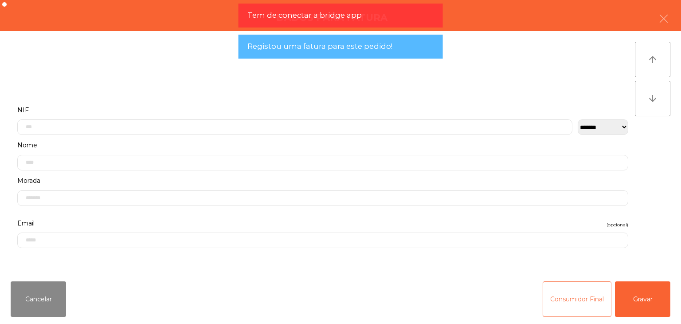
click at [568, 291] on button "Consumidor Final" at bounding box center [577, 298] width 69 height 35
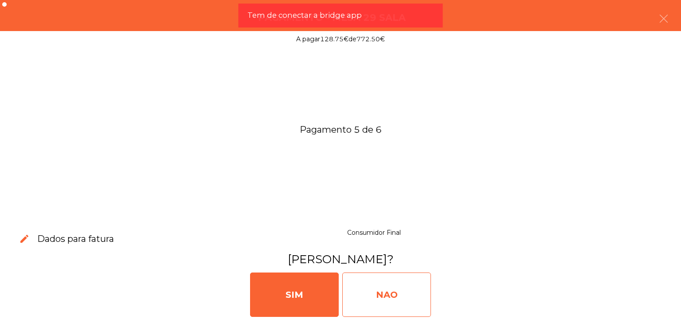
click at [417, 293] on div "NAO" at bounding box center [386, 294] width 89 height 44
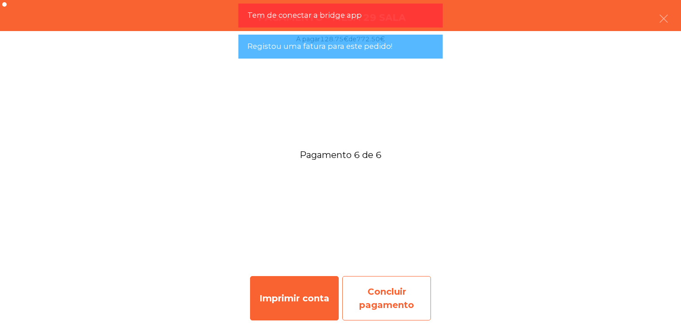
click at [403, 291] on div "Concluir pagamento" at bounding box center [386, 298] width 89 height 44
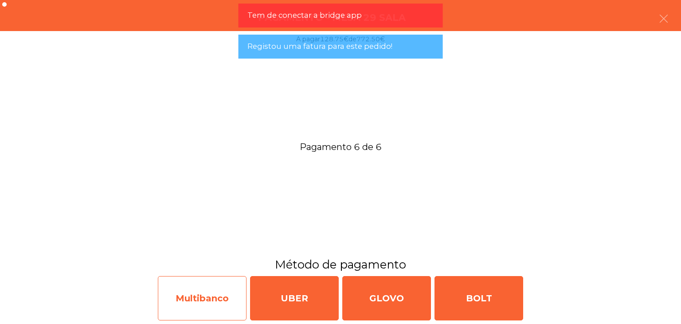
click at [212, 290] on div "Multibanco" at bounding box center [202, 298] width 89 height 44
select select "**"
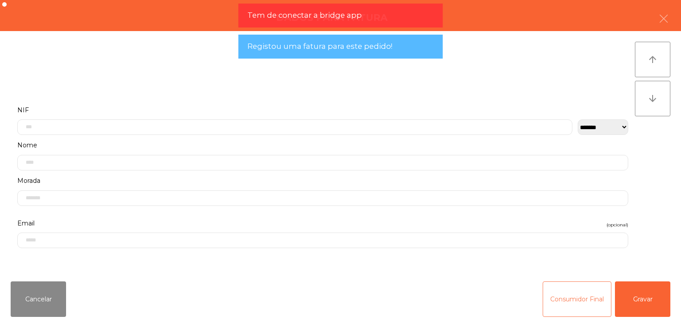
click at [604, 298] on button "Consumidor Final" at bounding box center [577, 298] width 69 height 35
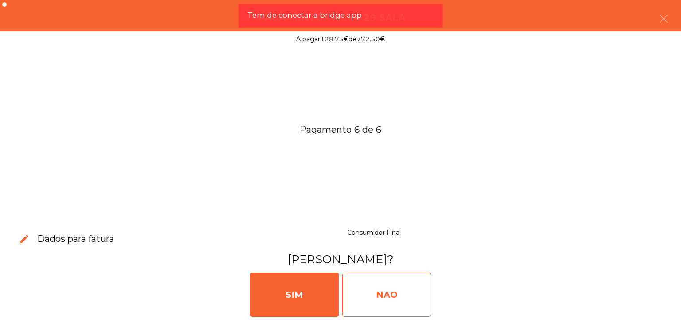
click at [403, 299] on div "NAO" at bounding box center [386, 294] width 89 height 44
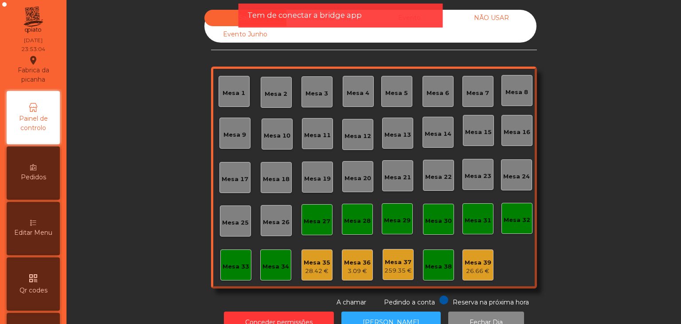
click at [486, 17] on div "NÃO USAR" at bounding box center [492, 18] width 82 height 16
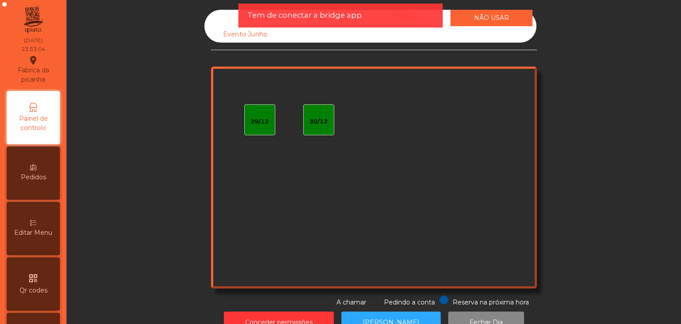
click at [436, 15] on div "Tem de conectar a bridge app" at bounding box center [341, 16] width 204 height 24
click at [420, 14] on div "Tem de conectar a bridge app" at bounding box center [341, 15] width 187 height 11
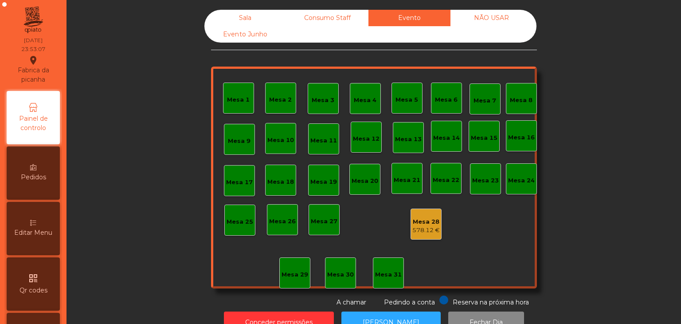
click at [425, 228] on div "578.12 €" at bounding box center [427, 230] width 28 height 9
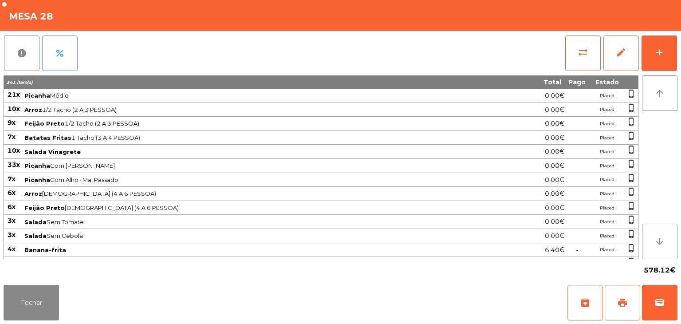
click at [13, 94] on span "21x" at bounding box center [14, 94] width 12 height 8
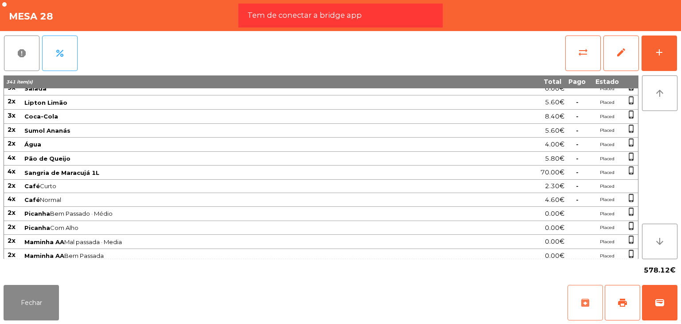
scroll to position [912, 0]
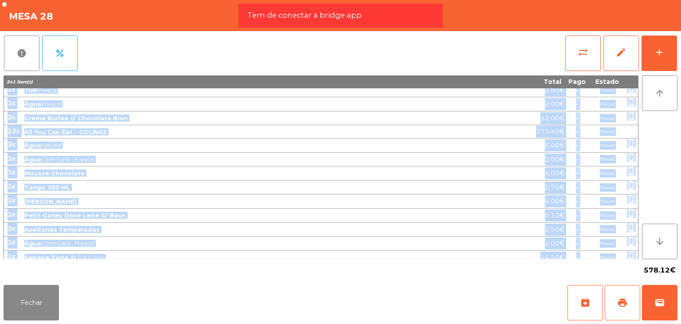
drag, startPoint x: 9, startPoint y: 93, endPoint x: 611, endPoint y: 249, distance: 621.8
copy tbody "21x Picanha Médio 0.00€ Placed phone_iphone 10x Arroz 1/2 Tacho (2 A 3 PESSOA) …"
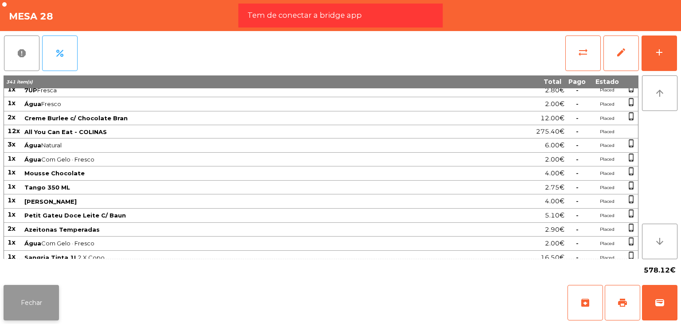
click at [49, 305] on button "Fechar" at bounding box center [31, 302] width 55 height 35
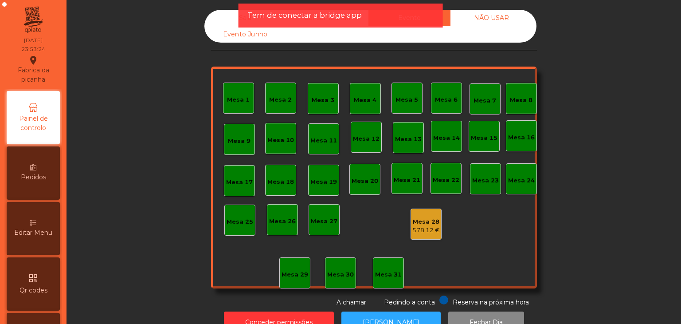
click at [274, 310] on div "Conceder permissões Abrir Gaveta Fechar Dia" at bounding box center [374, 322] width 591 height 31
click at [275, 312] on button "Conceder permissões" at bounding box center [279, 322] width 110 height 22
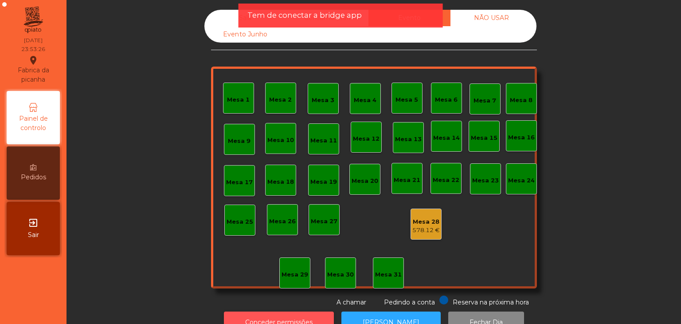
click at [275, 312] on button "Conceder permissões" at bounding box center [279, 322] width 110 height 22
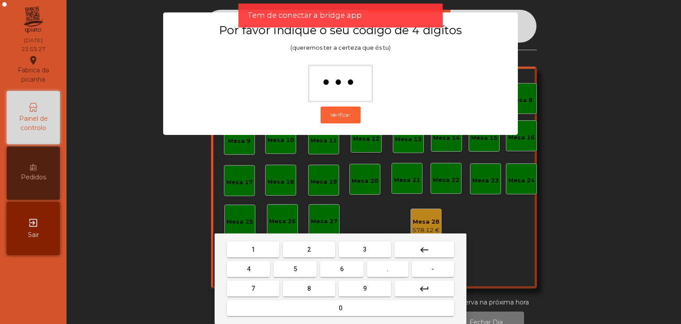
type input "****"
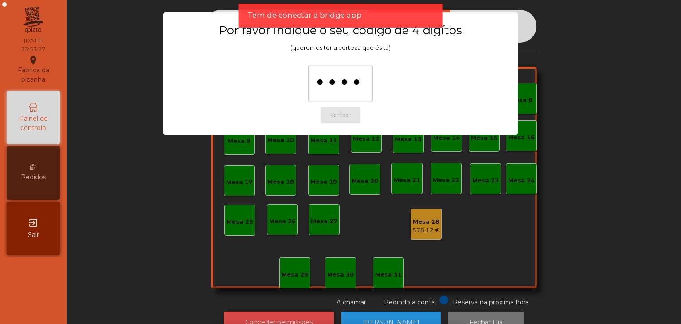
scroll to position [16, 0]
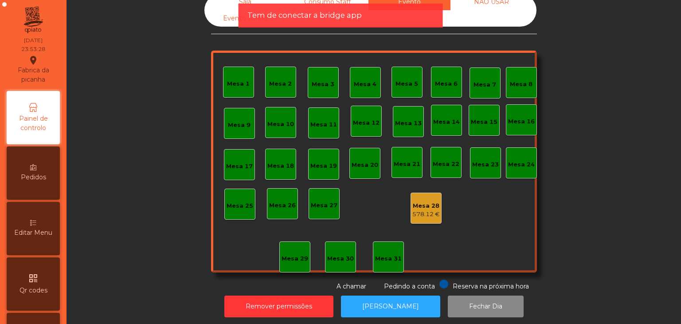
click at [419, 204] on div "Mesa 28" at bounding box center [427, 205] width 28 height 9
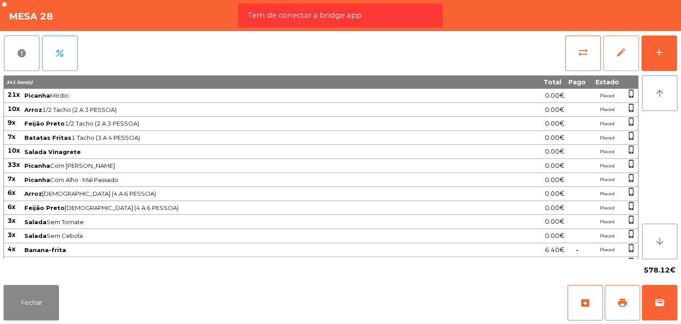
click at [627, 47] on button "edit" at bounding box center [621, 52] width 35 height 35
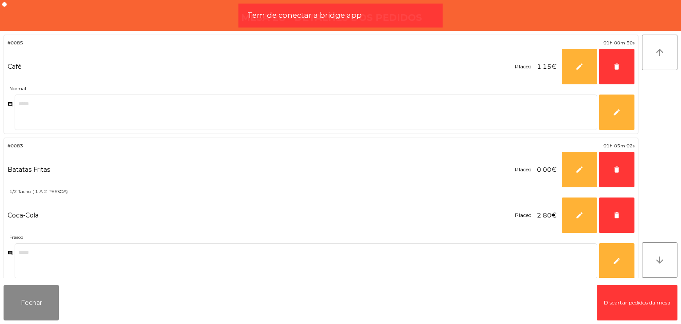
click at [641, 288] on button "Discartar pedidos da mesa" at bounding box center [637, 302] width 81 height 35
click at [43, 298] on button "Fechar" at bounding box center [31, 302] width 55 height 35
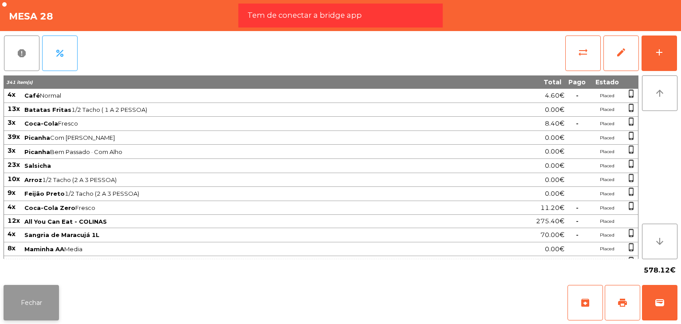
click at [38, 304] on button "Fechar" at bounding box center [31, 302] width 55 height 35
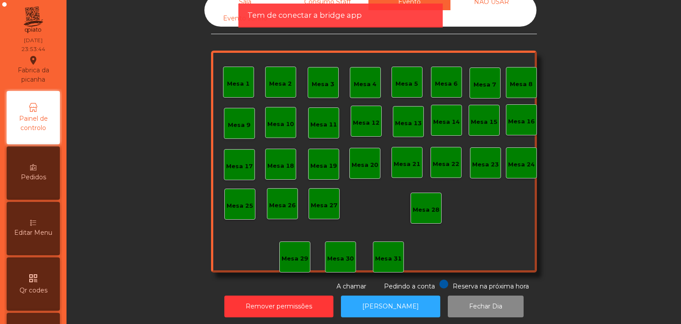
click at [488, 4] on div "NÃO USAR" at bounding box center [492, 2] width 82 height 16
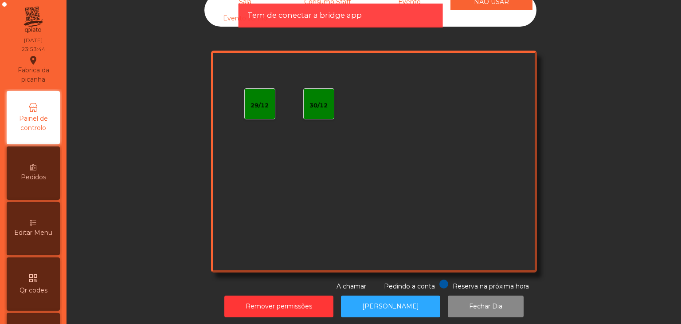
drag, startPoint x: 396, startPoint y: 4, endPoint x: 323, endPoint y: 0, distance: 73.3
click at [396, 4] on div "Tem de conectar a bridge app" at bounding box center [341, 16] width 204 height 24
click at [320, 0] on div "Consumo Staff" at bounding box center [328, 2] width 82 height 16
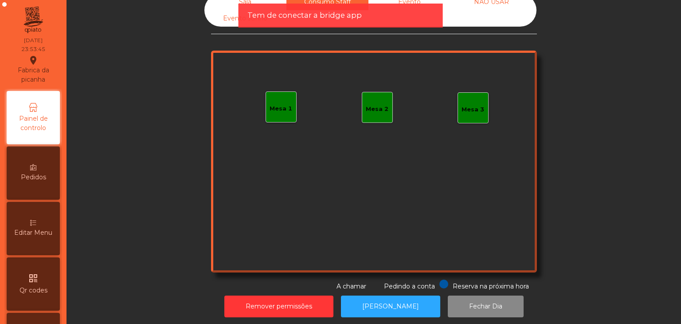
click at [241, 3] on div "Sala" at bounding box center [245, 2] width 82 height 16
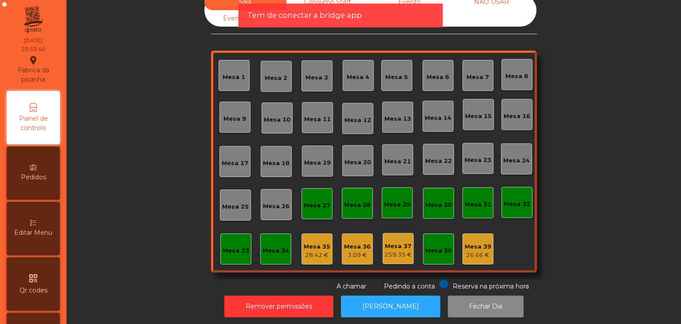
click at [231, 16] on div "Evento Junho" at bounding box center [245, 18] width 82 height 16
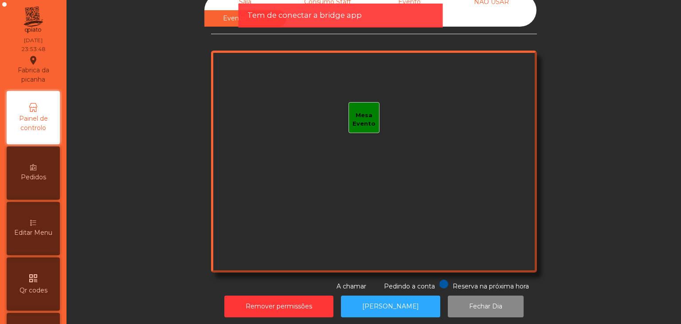
click at [229, 2] on div "Sala" at bounding box center [245, 2] width 82 height 16
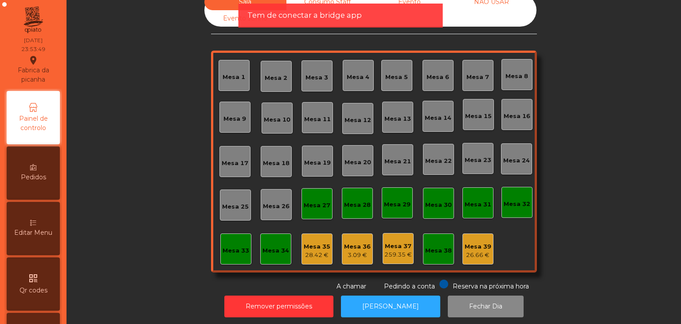
click at [317, 247] on div "Mesa 35" at bounding box center [317, 246] width 27 height 9
